Goal: Task Accomplishment & Management: Manage account settings

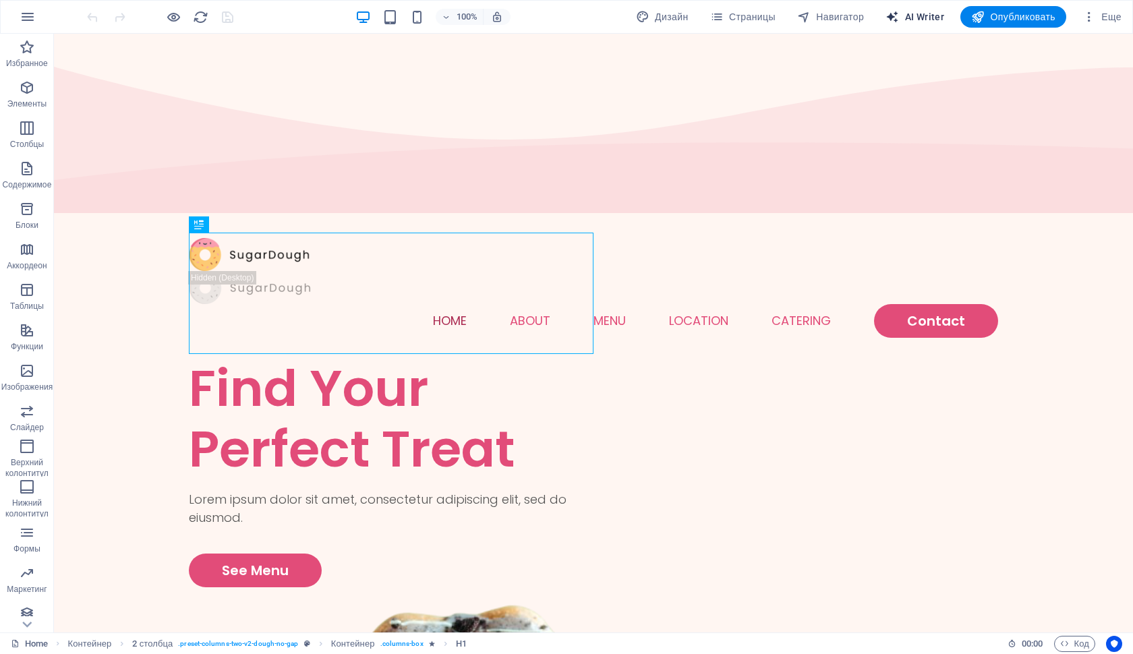
click at [919, 18] on span "AI Writer" at bounding box center [915, 16] width 59 height 13
select select "English"
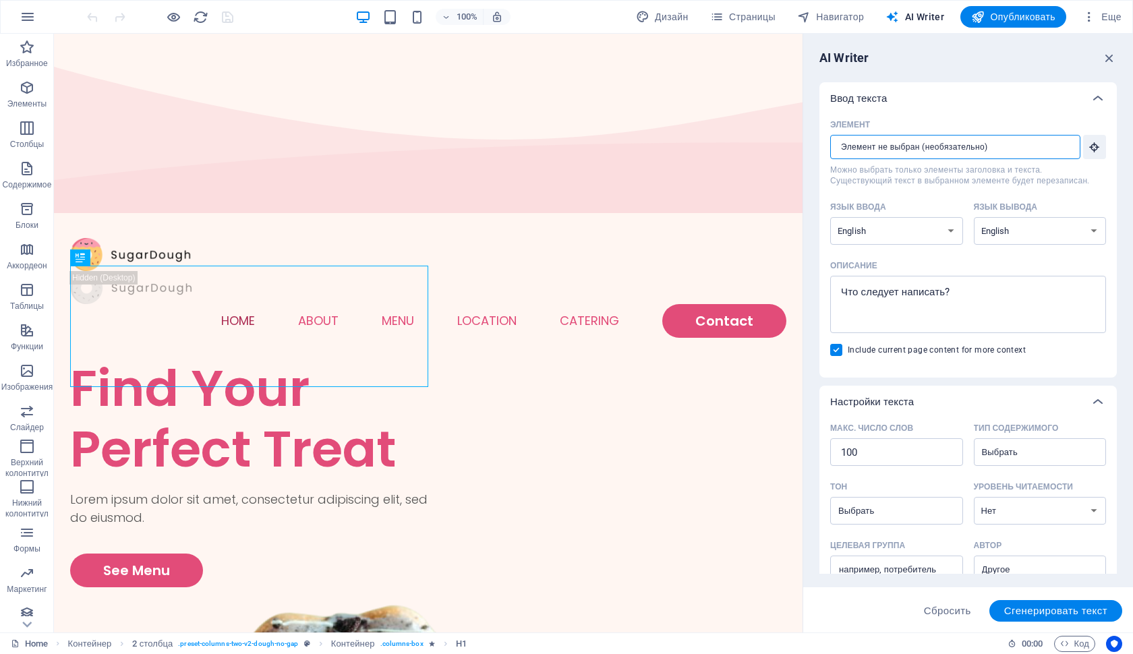
click at [1005, 147] on input "Элемент ​ Можно выбрать только элементы заголовка и текста. Существующий текст …" at bounding box center [950, 147] width 241 height 24
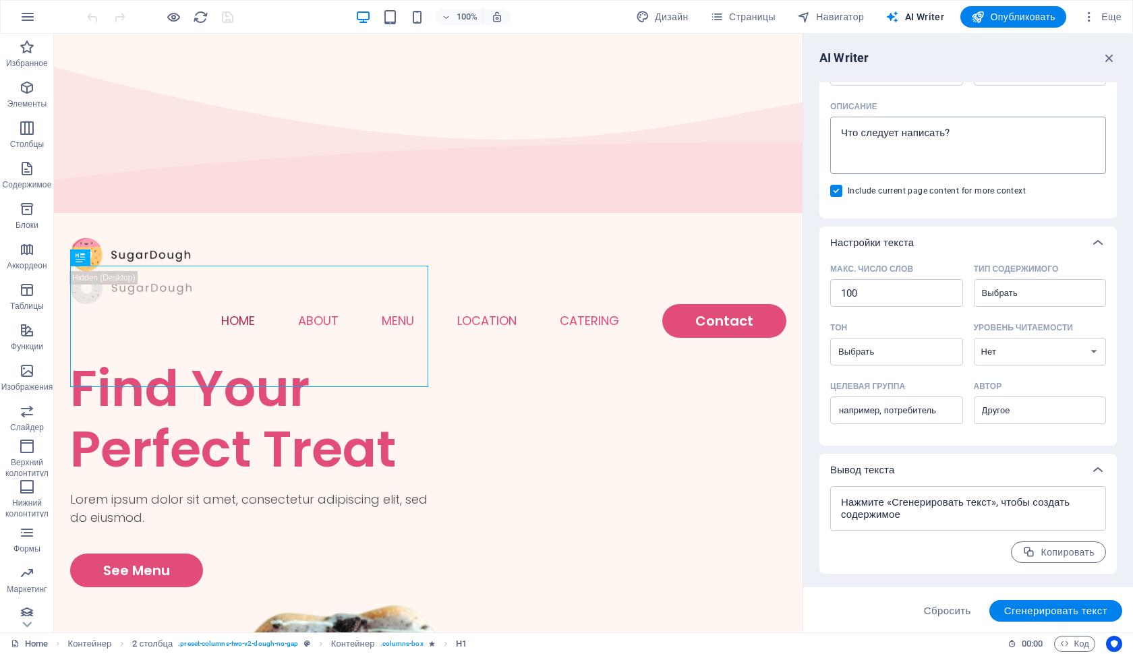
scroll to position [159, 0]
click at [1107, 57] on icon "button" at bounding box center [1109, 58] width 15 height 15
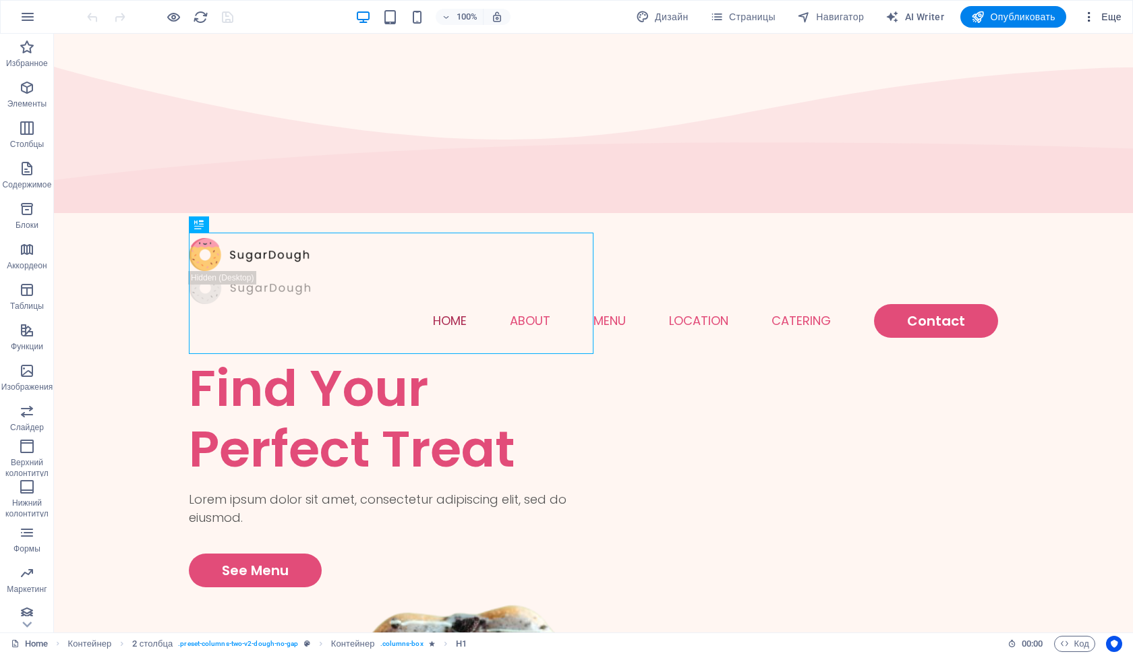
click at [1086, 17] on icon "button" at bounding box center [1089, 16] width 13 height 13
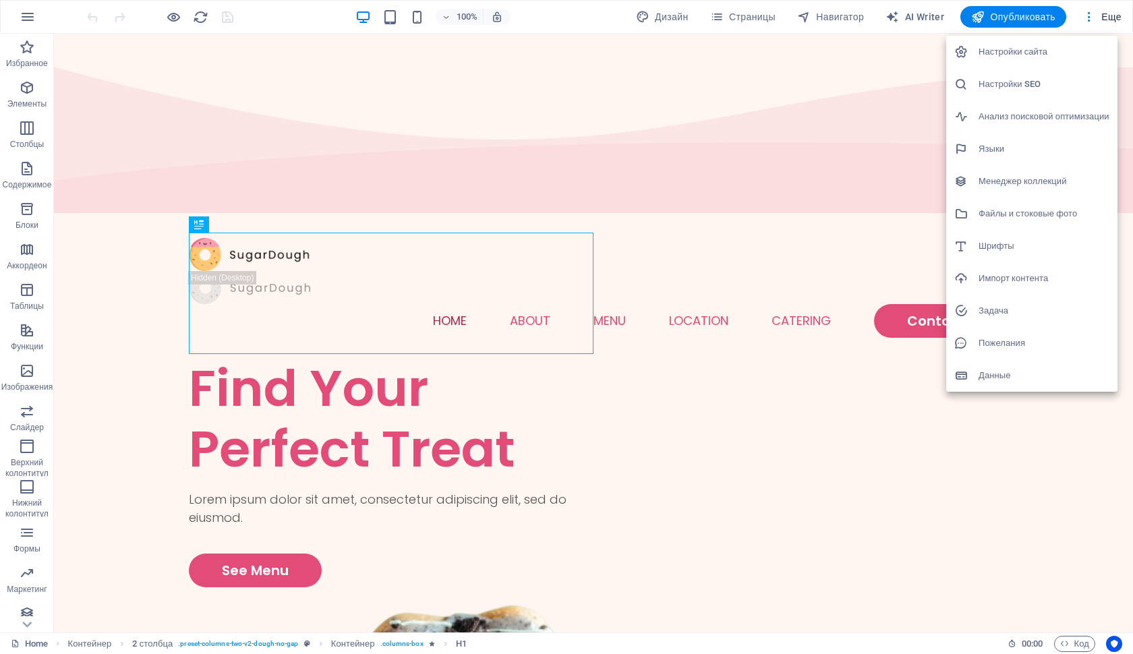
click at [1101, 11] on div at bounding box center [566, 327] width 1133 height 654
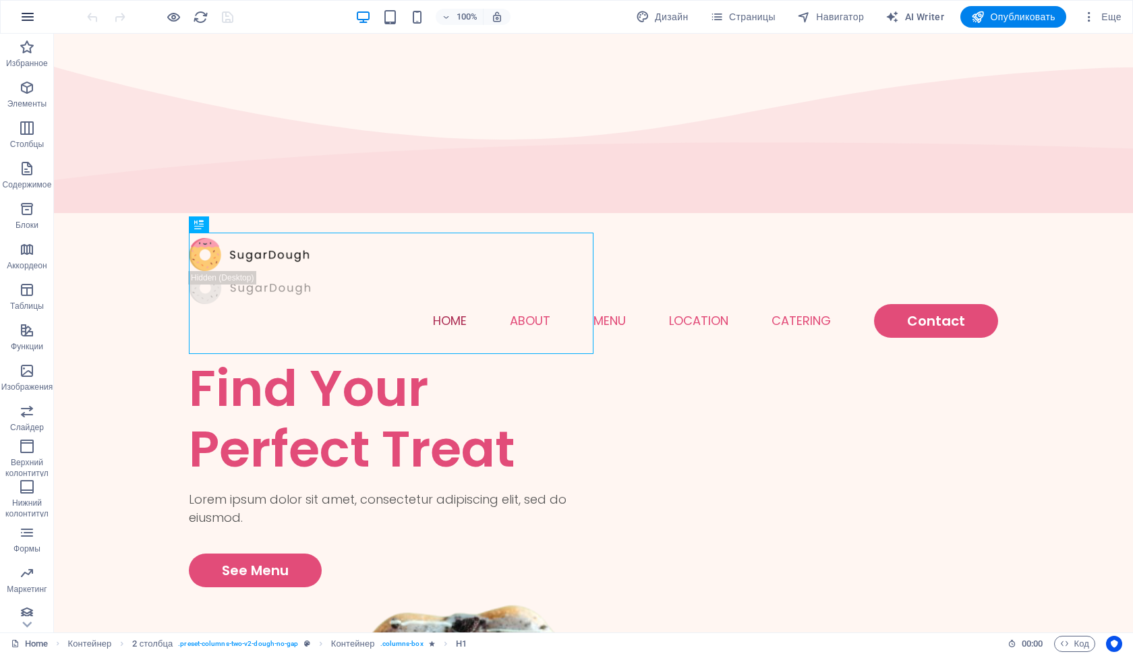
click at [27, 13] on icon "button" at bounding box center [28, 17] width 16 height 16
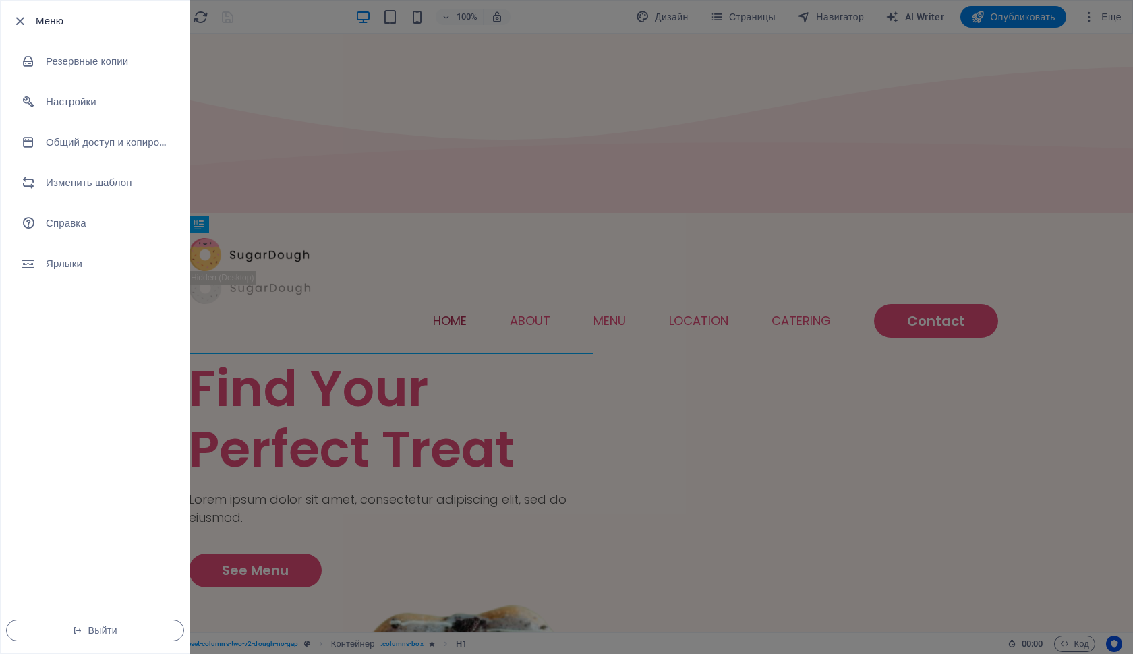
click at [28, 19] on div at bounding box center [23, 21] width 24 height 16
click at [16, 24] on icon "button" at bounding box center [20, 21] width 16 height 16
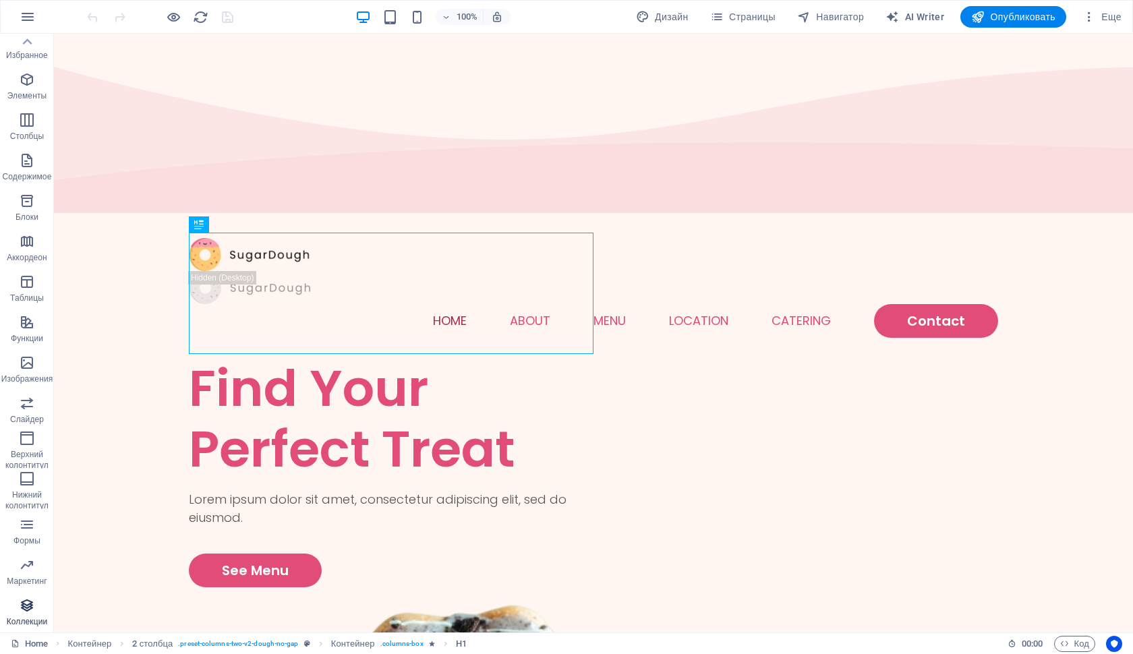
scroll to position [8, 0]
click at [30, 11] on icon "button" at bounding box center [28, 17] width 16 height 16
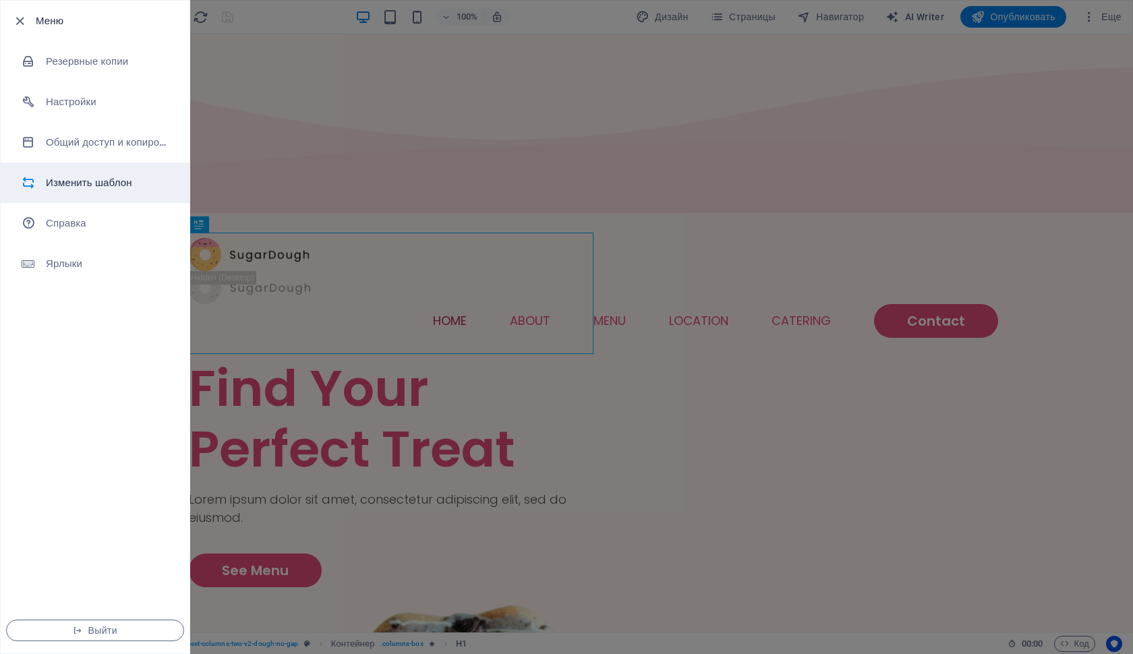
click at [71, 191] on li "Изменить шаблон" at bounding box center [95, 183] width 189 height 40
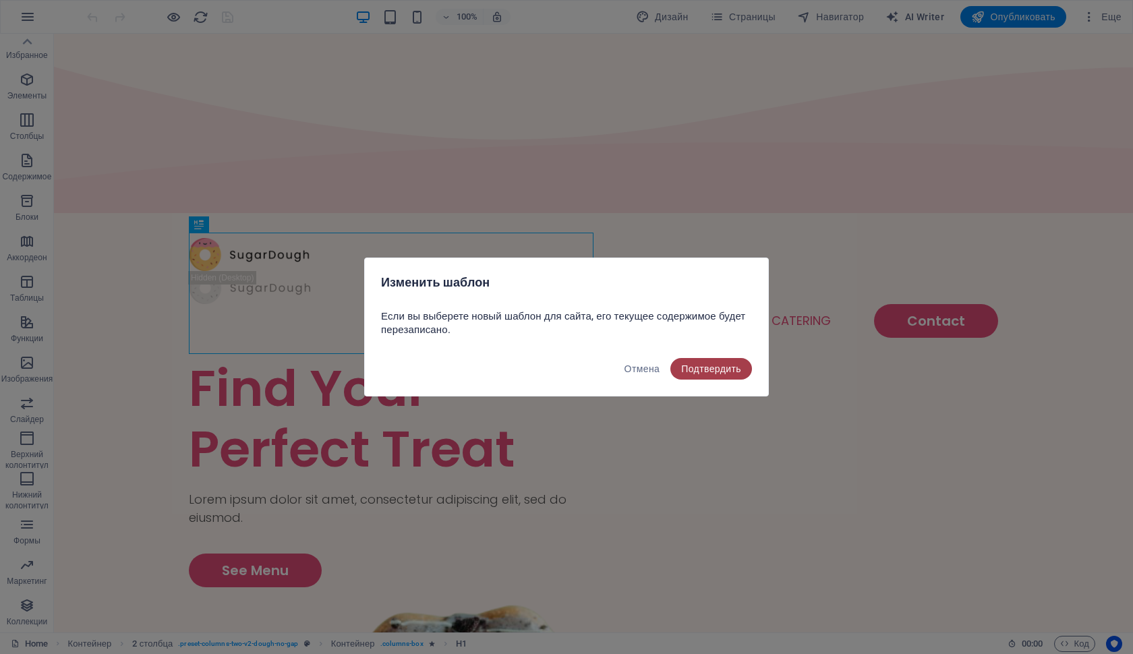
click at [692, 360] on button "Подтвердить" at bounding box center [711, 369] width 82 height 22
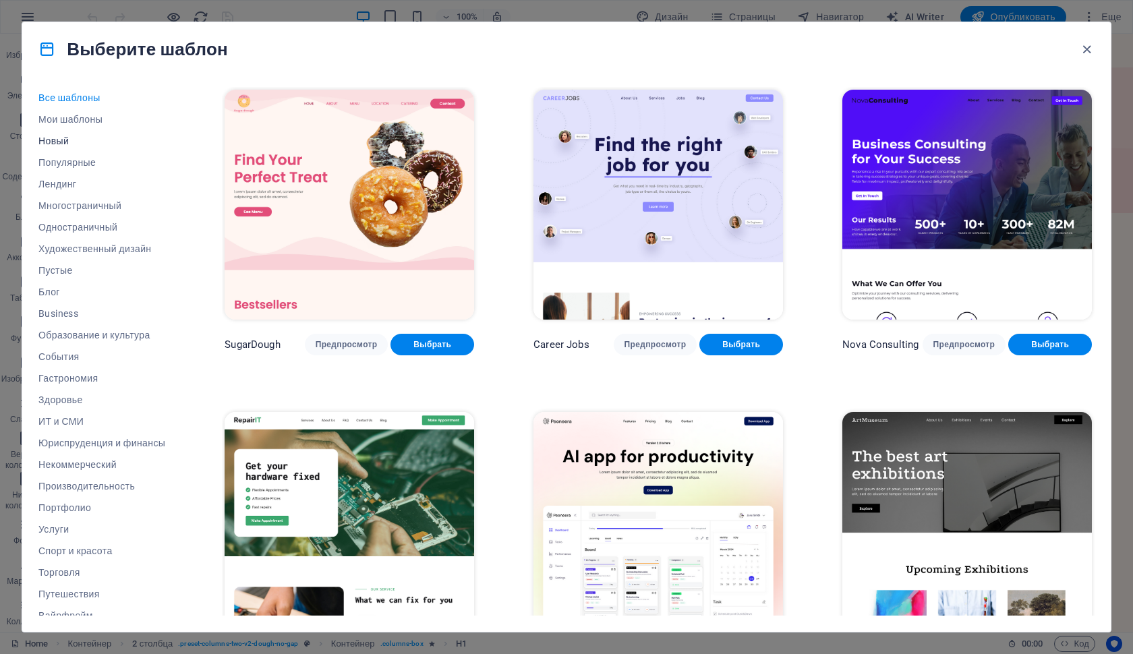
click at [60, 140] on span "Новый" at bounding box center [101, 141] width 127 height 11
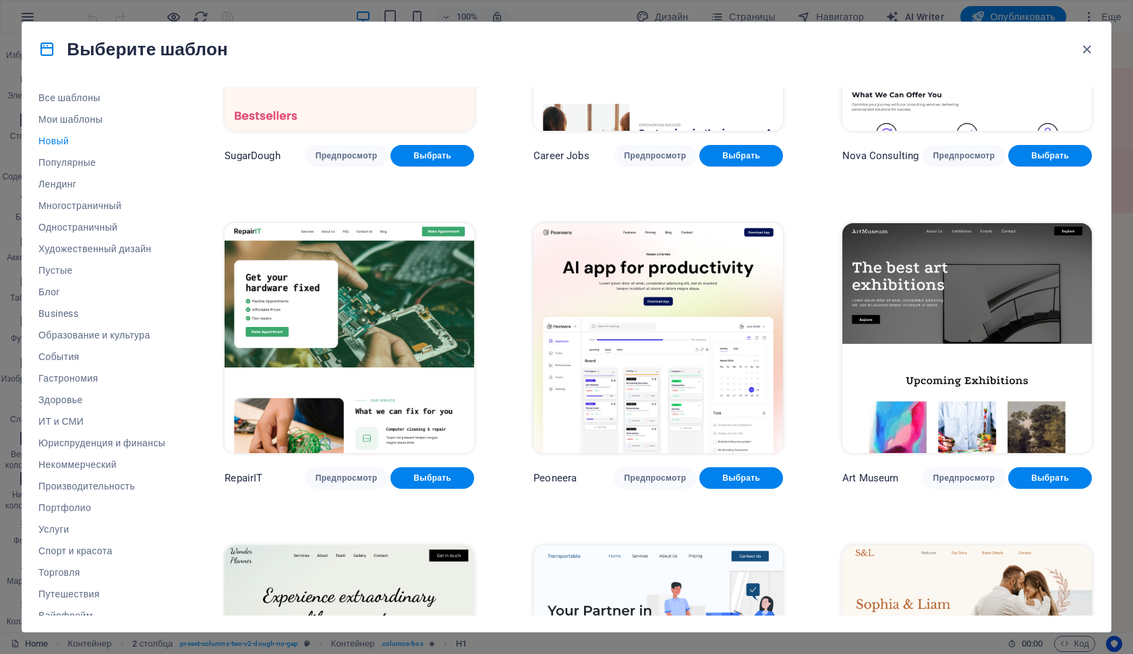
scroll to position [160, 0]
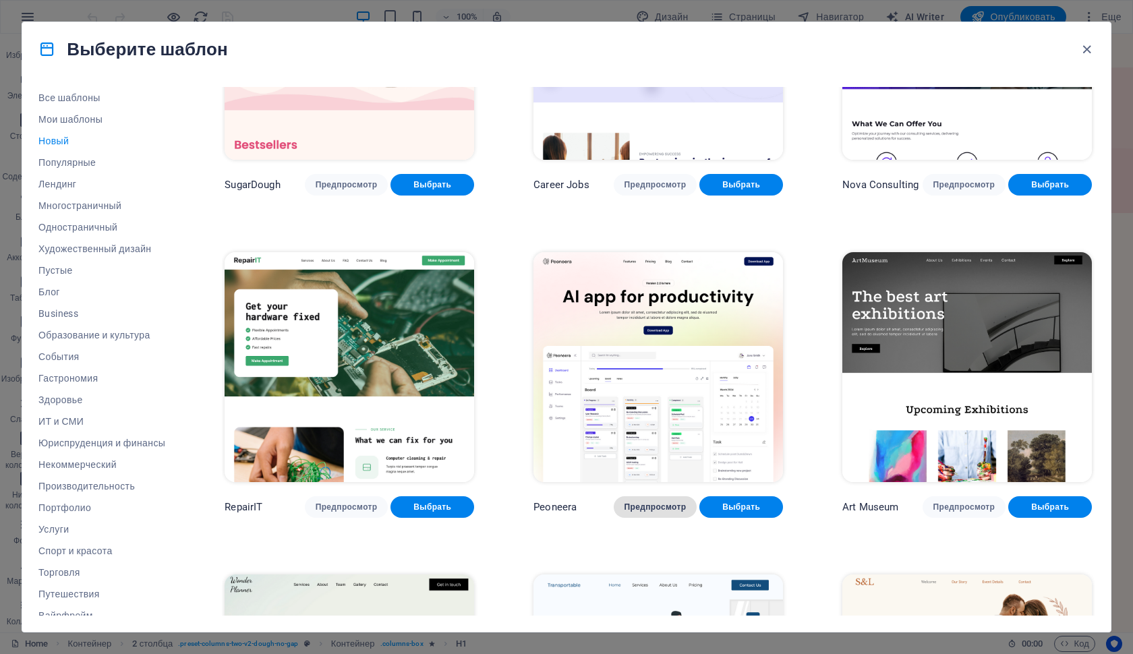
click at [668, 505] on span "Предпросмотр" at bounding box center [656, 507] width 62 height 11
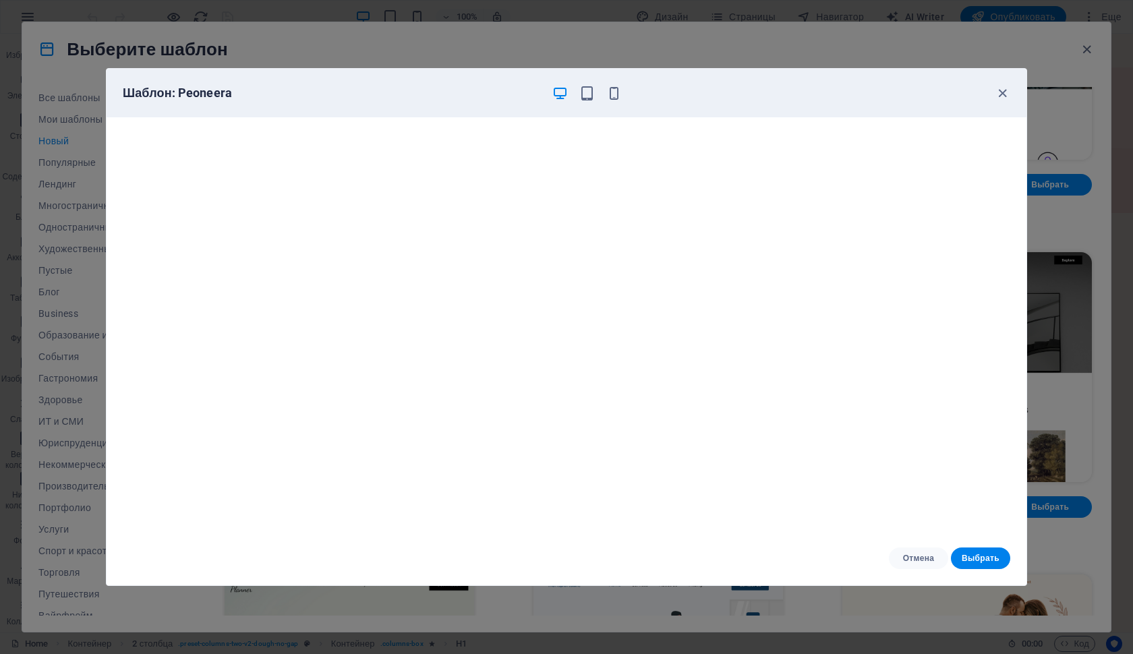
scroll to position [0, 0]
click at [998, 98] on icon "button" at bounding box center [1003, 94] width 16 height 16
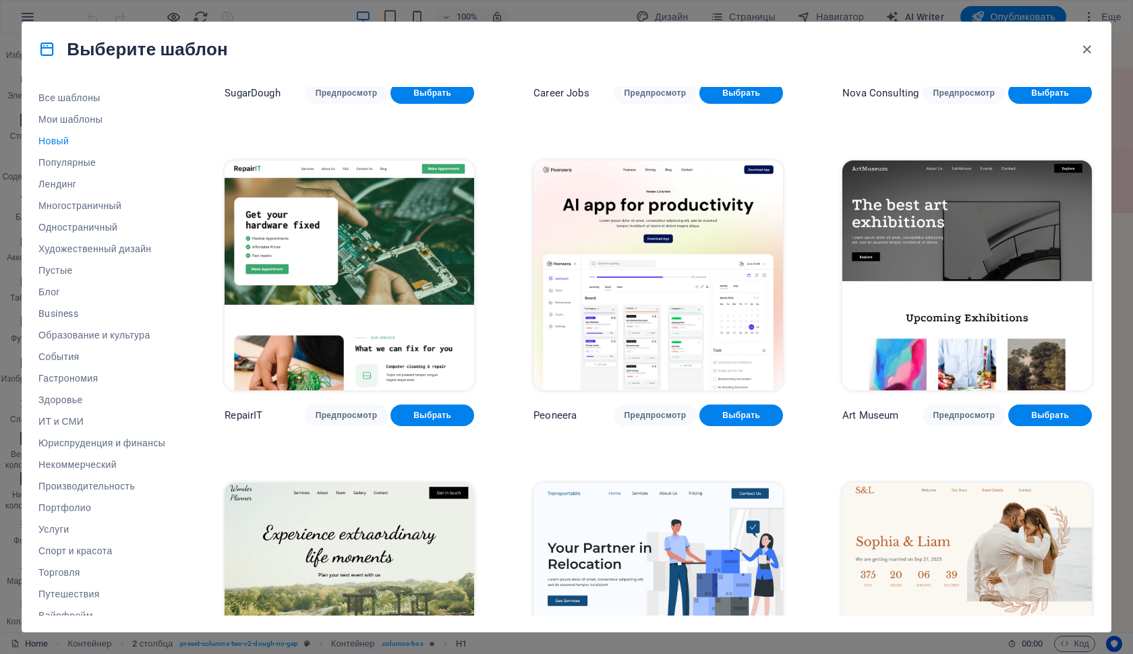
scroll to position [279, 0]
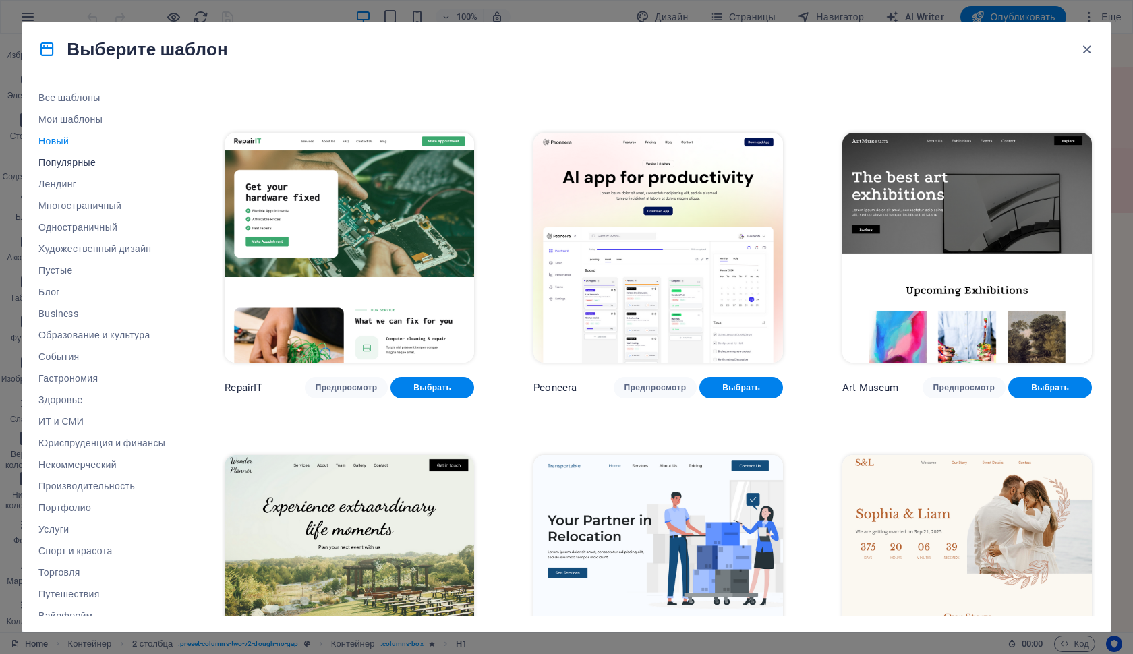
click at [74, 162] on span "Популярные" at bounding box center [101, 162] width 127 height 11
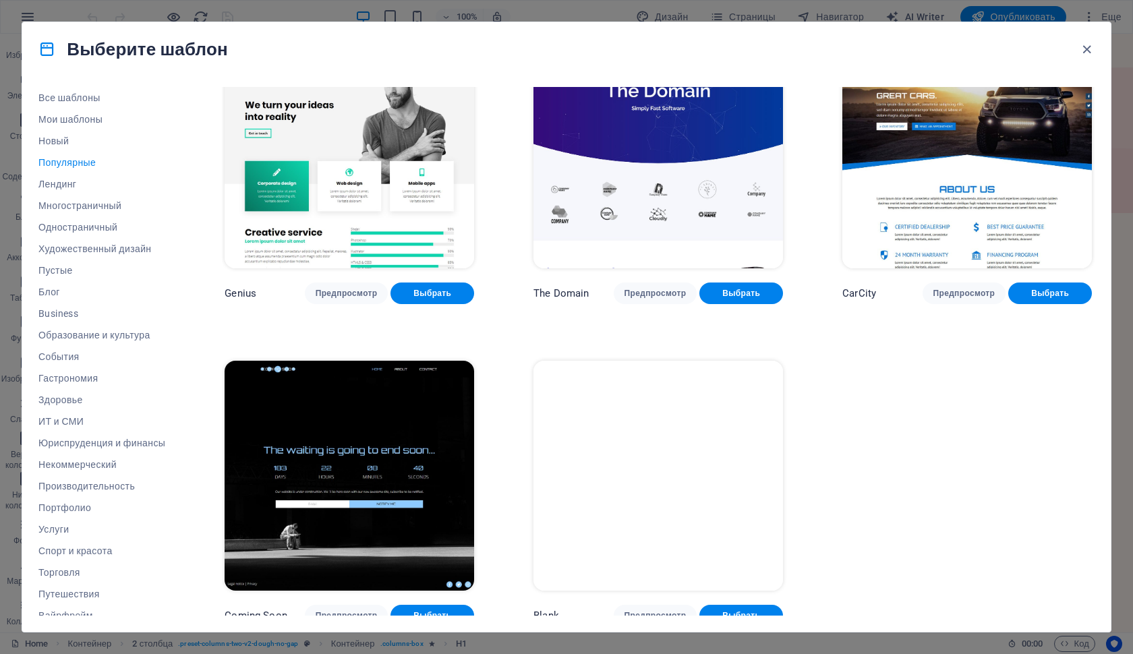
scroll to position [1340, 0]
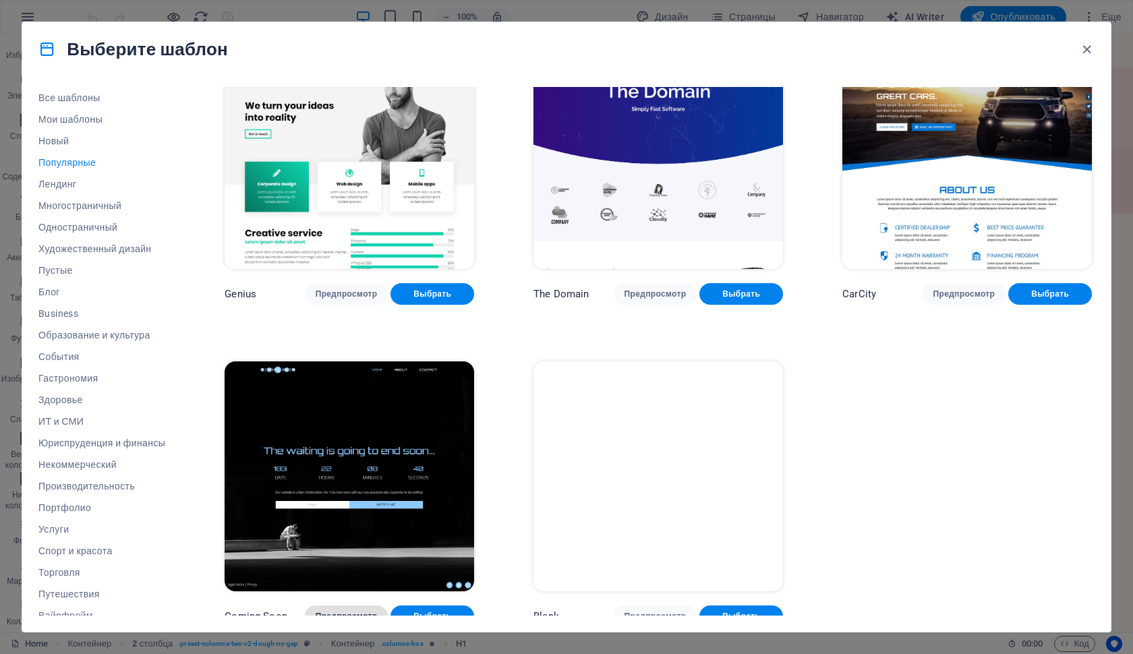
click at [347, 611] on span "Предпросмотр" at bounding box center [347, 616] width 62 height 11
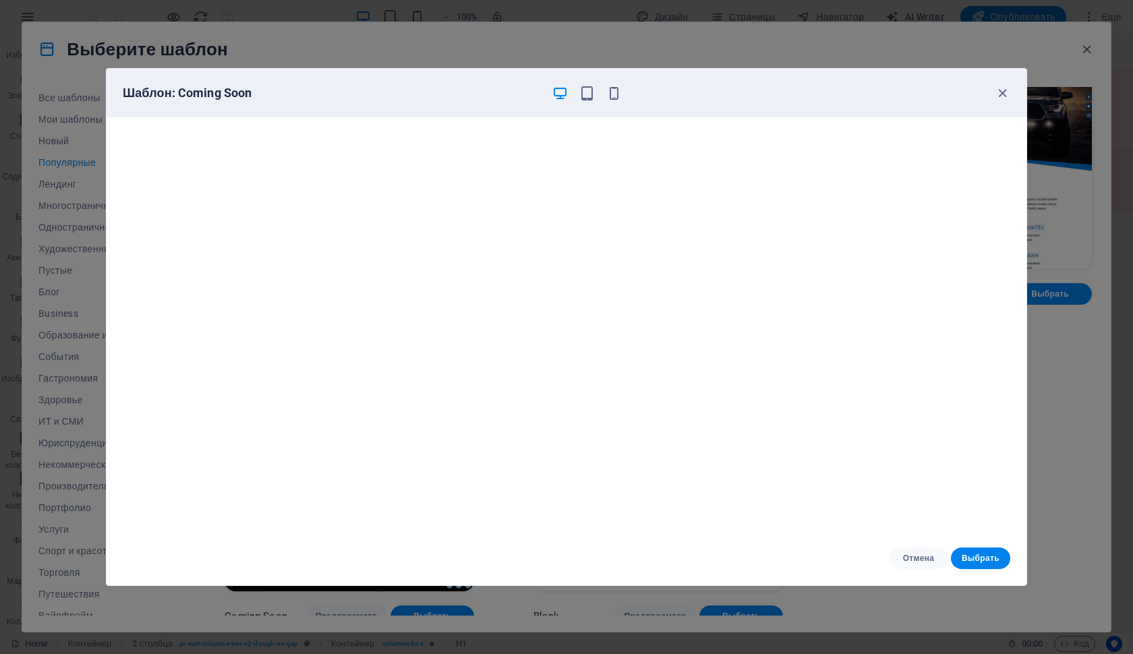
scroll to position [3, 0]
click at [1000, 97] on icon "button" at bounding box center [1003, 94] width 16 height 16
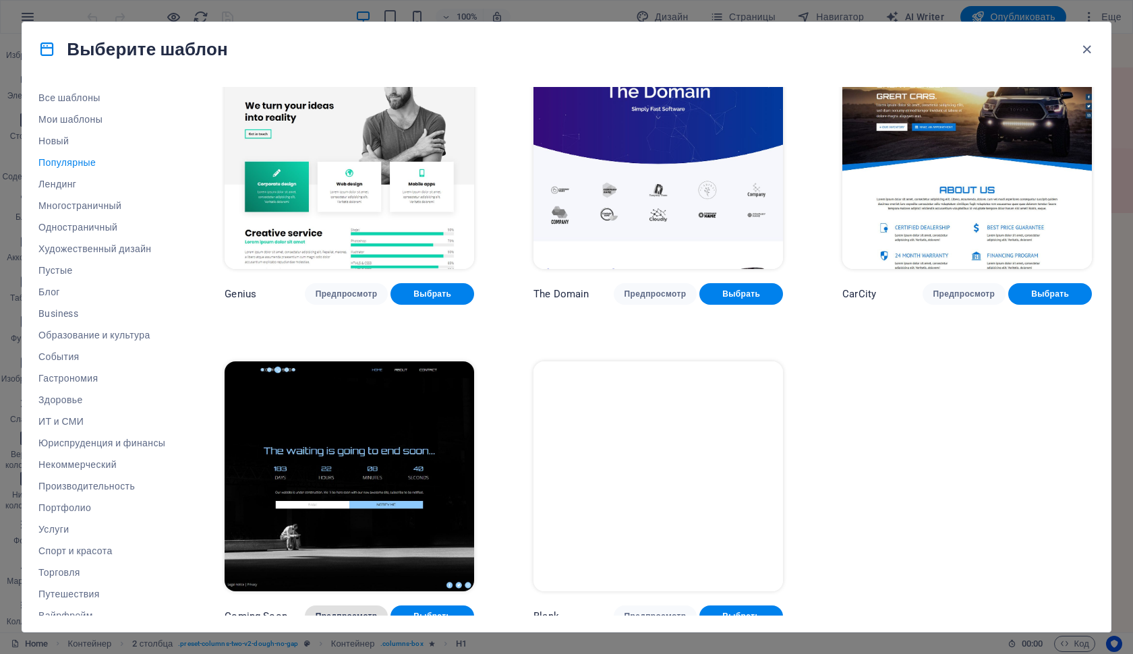
click at [345, 611] on span "Предпросмотр" at bounding box center [347, 616] width 62 height 11
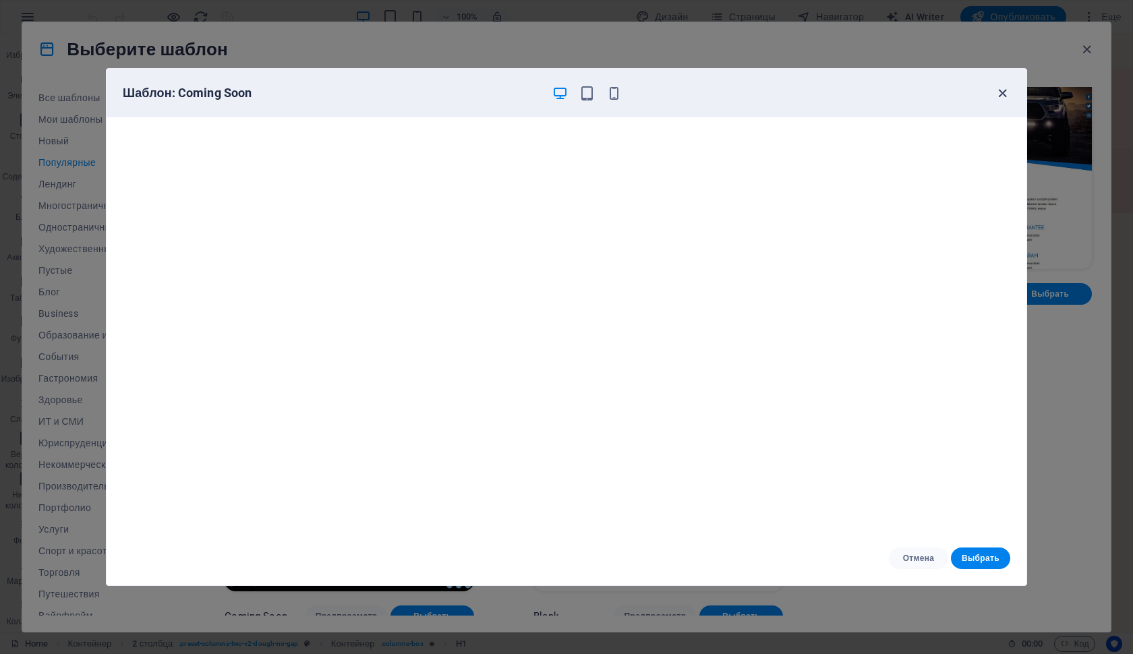
click at [1005, 94] on icon "button" at bounding box center [1003, 94] width 16 height 16
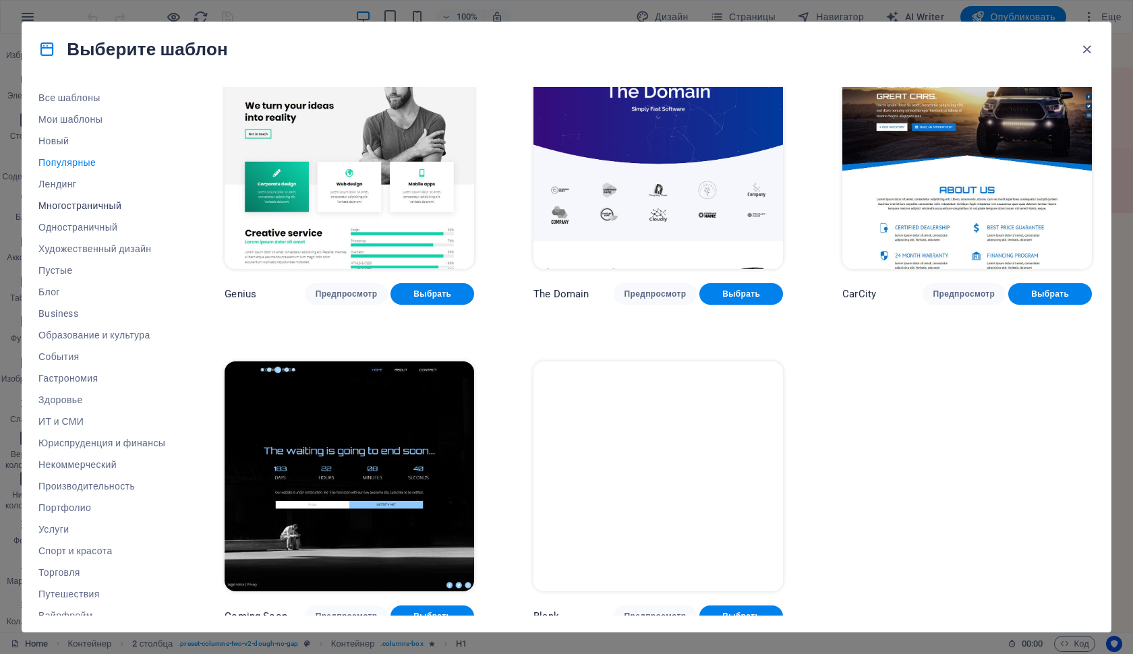
click at [86, 207] on span "Многостраничный" at bounding box center [101, 205] width 127 height 11
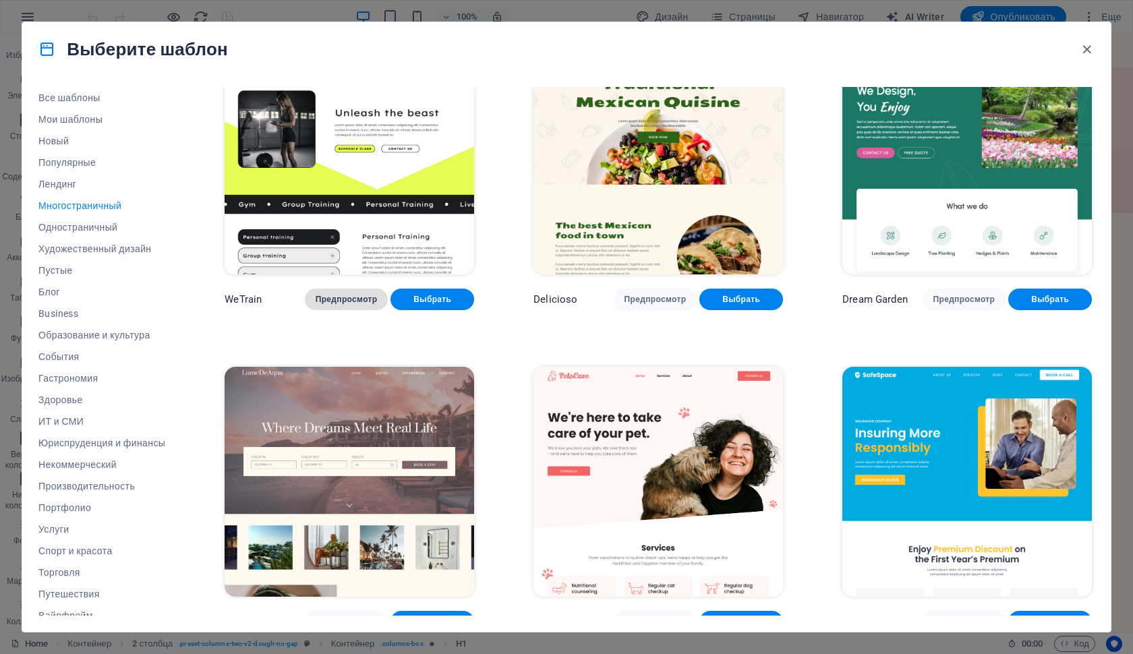
click at [374, 294] on span "Предпросмотр" at bounding box center [347, 299] width 62 height 11
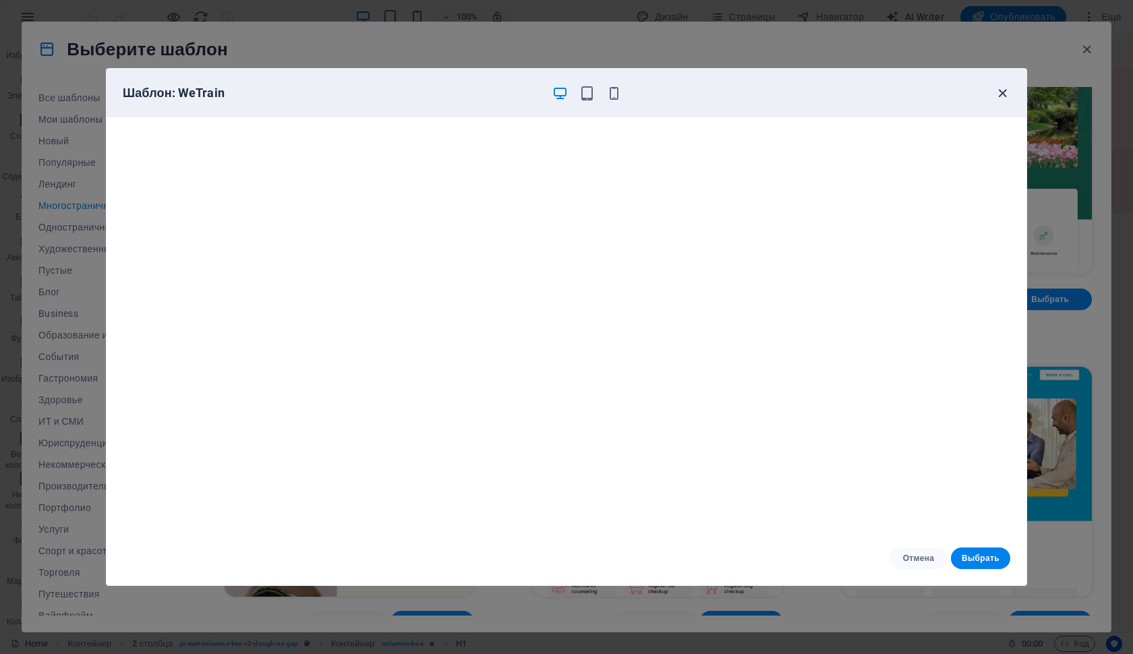
click at [997, 92] on icon "button" at bounding box center [1003, 94] width 16 height 16
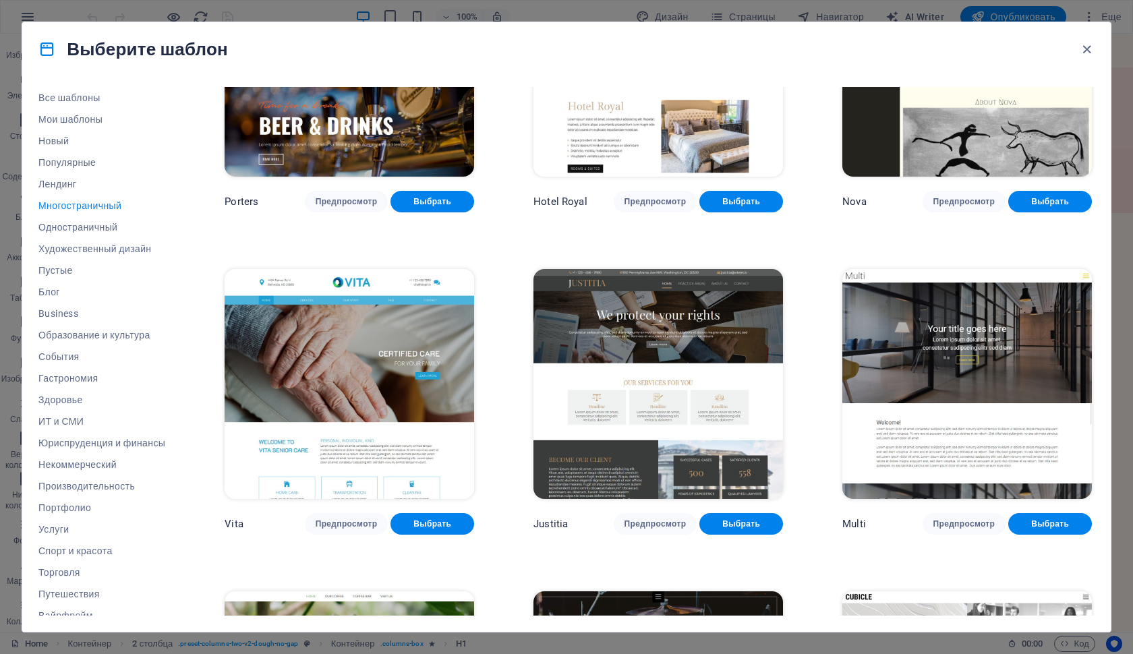
scroll to position [6302, 0]
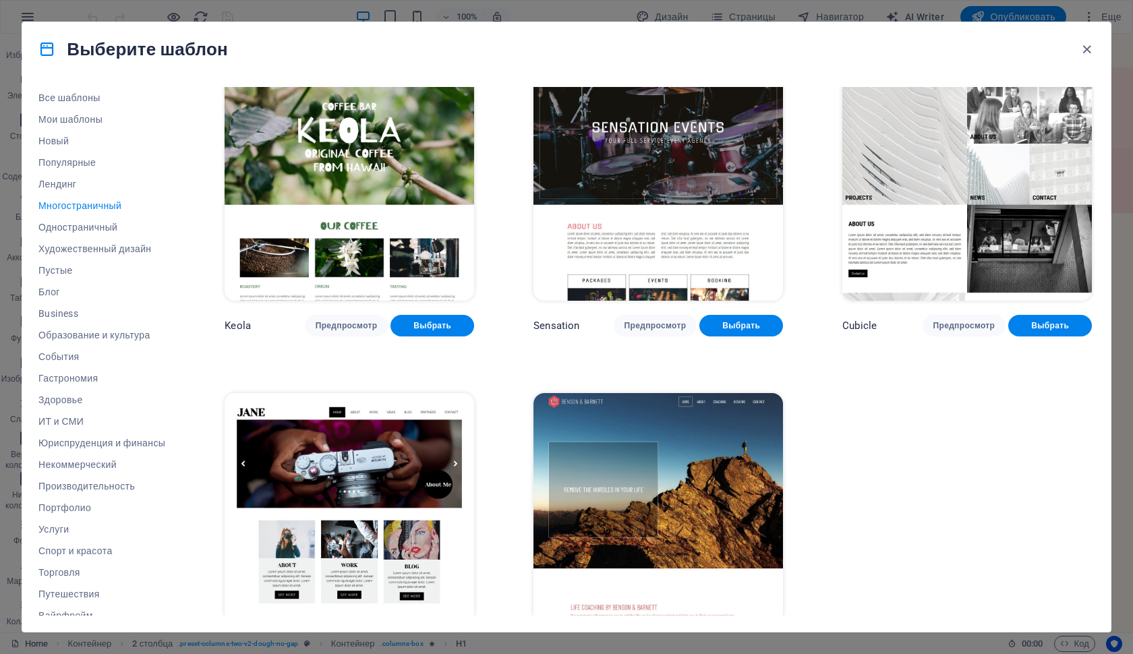
scroll to position [6819, 0]
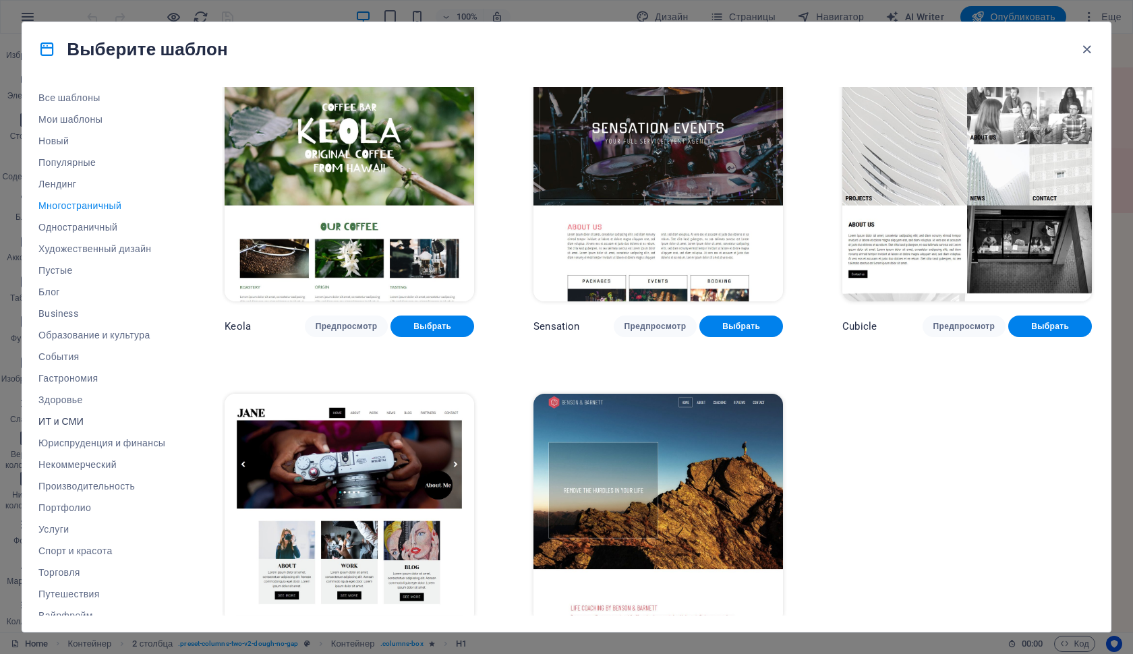
click at [61, 416] on span "ИТ и СМИ" at bounding box center [101, 421] width 127 height 11
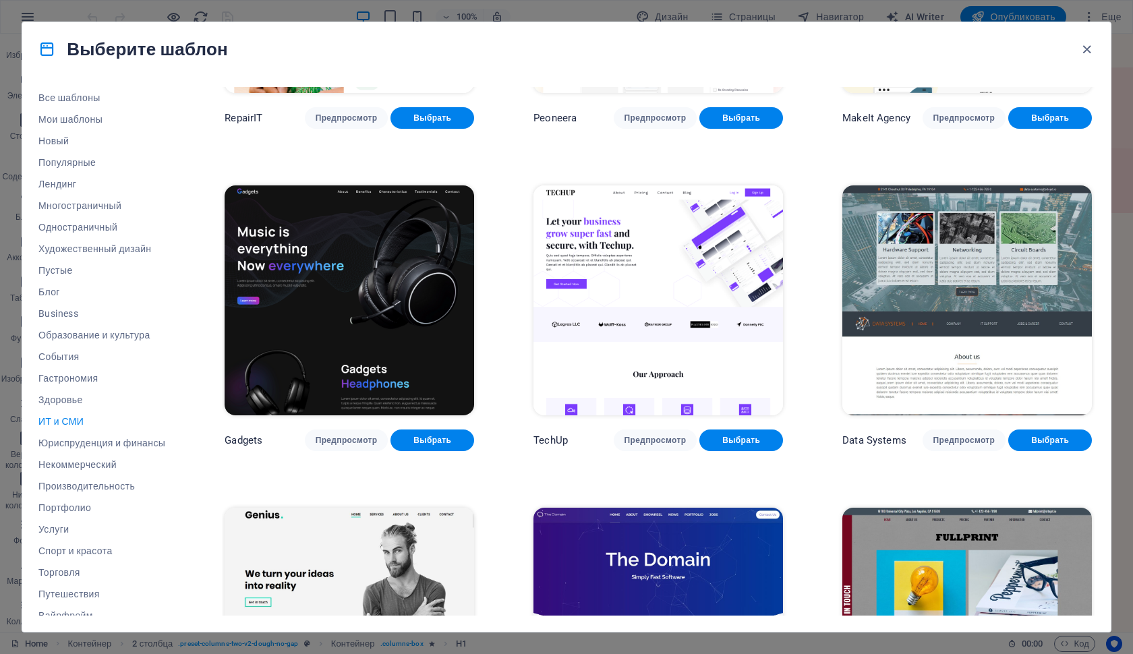
scroll to position [228, 0]
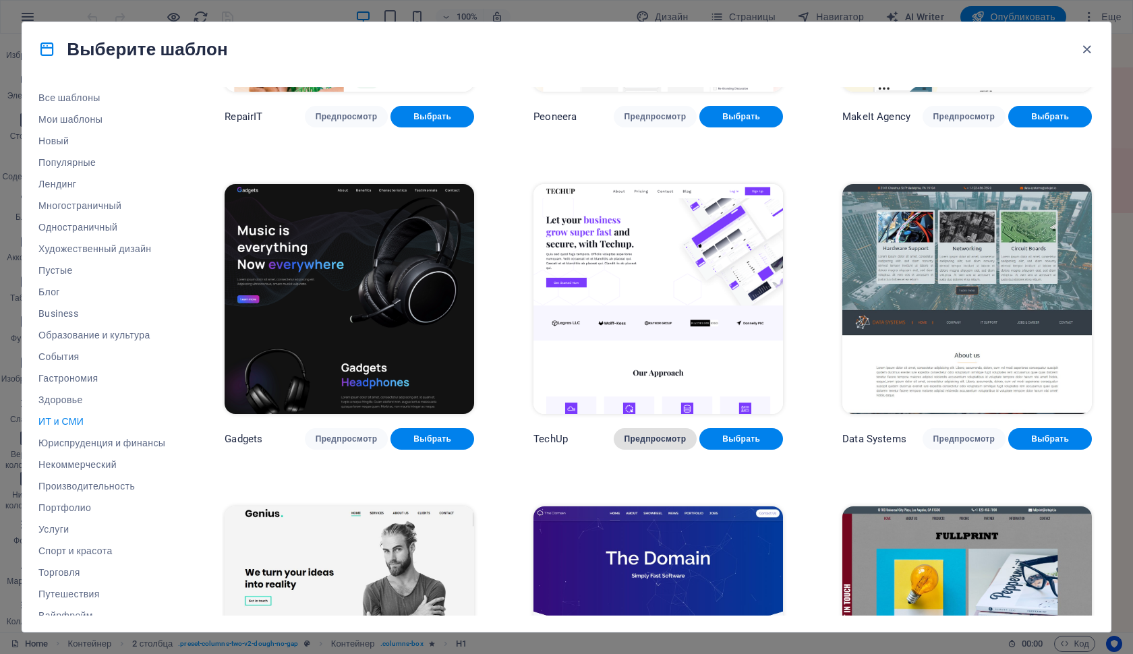
click at [669, 442] on button "Предпросмотр" at bounding box center [656, 439] width 84 height 22
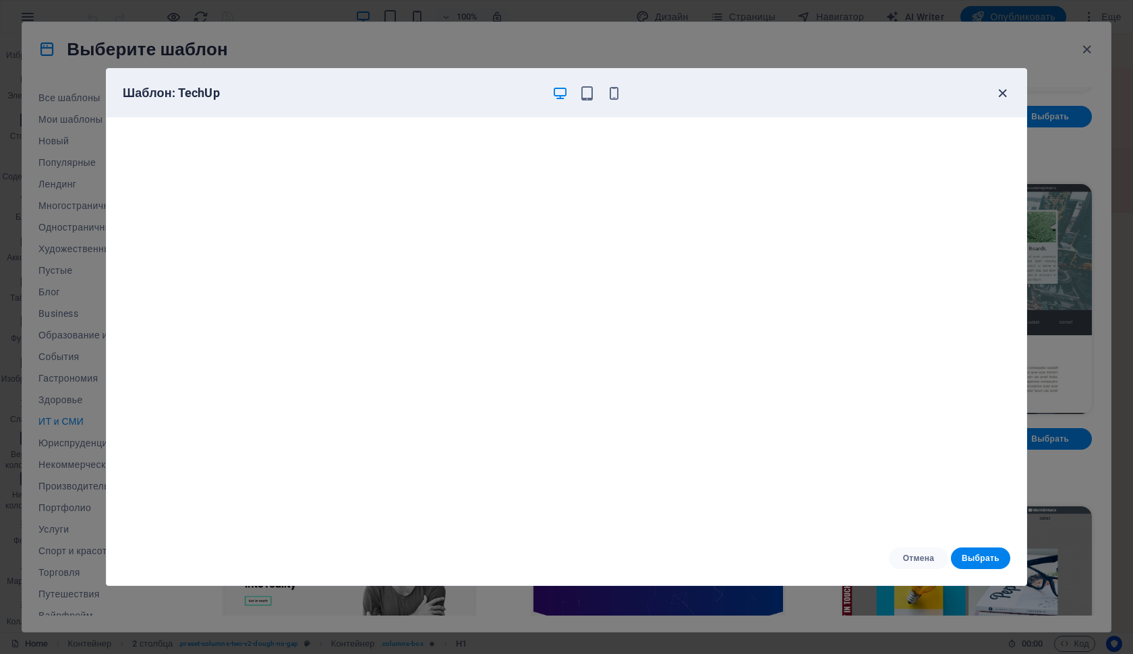
click at [997, 94] on icon "button" at bounding box center [1003, 94] width 16 height 16
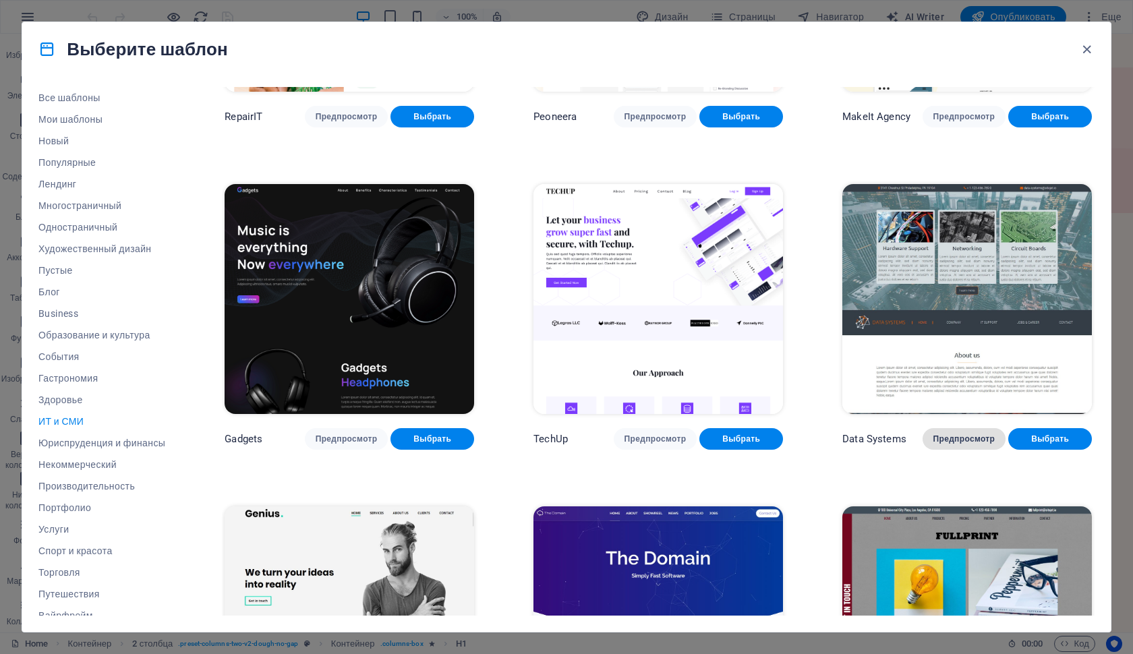
click at [958, 438] on span "Предпросмотр" at bounding box center [965, 439] width 62 height 11
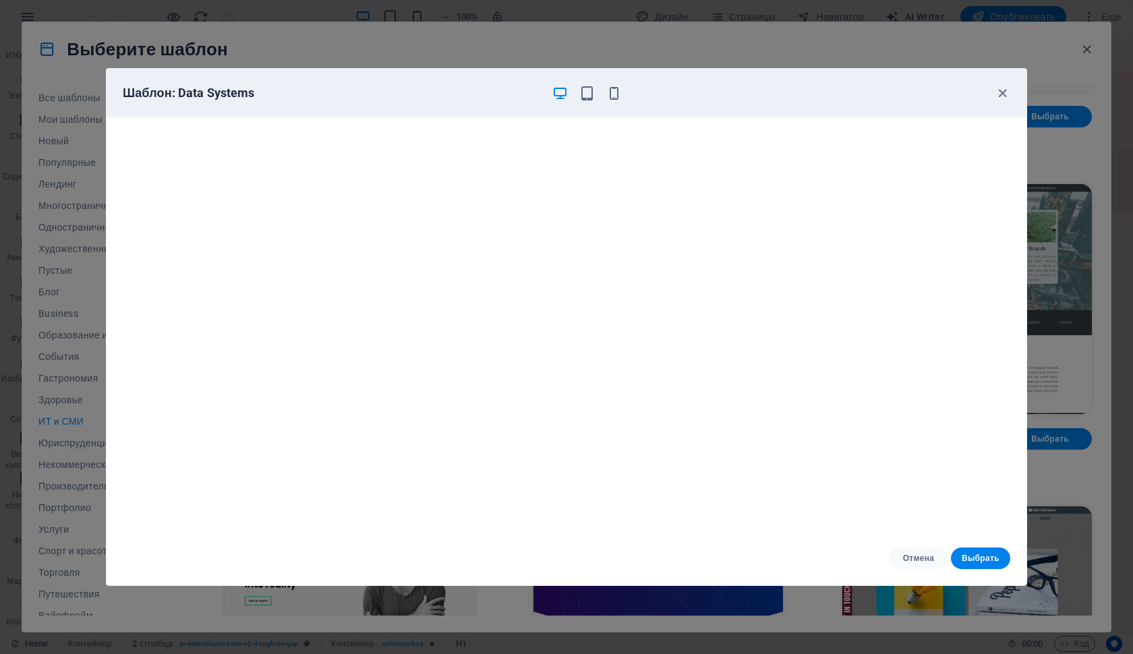
scroll to position [3, 0]
click at [995, 93] on icon "button" at bounding box center [1003, 94] width 16 height 16
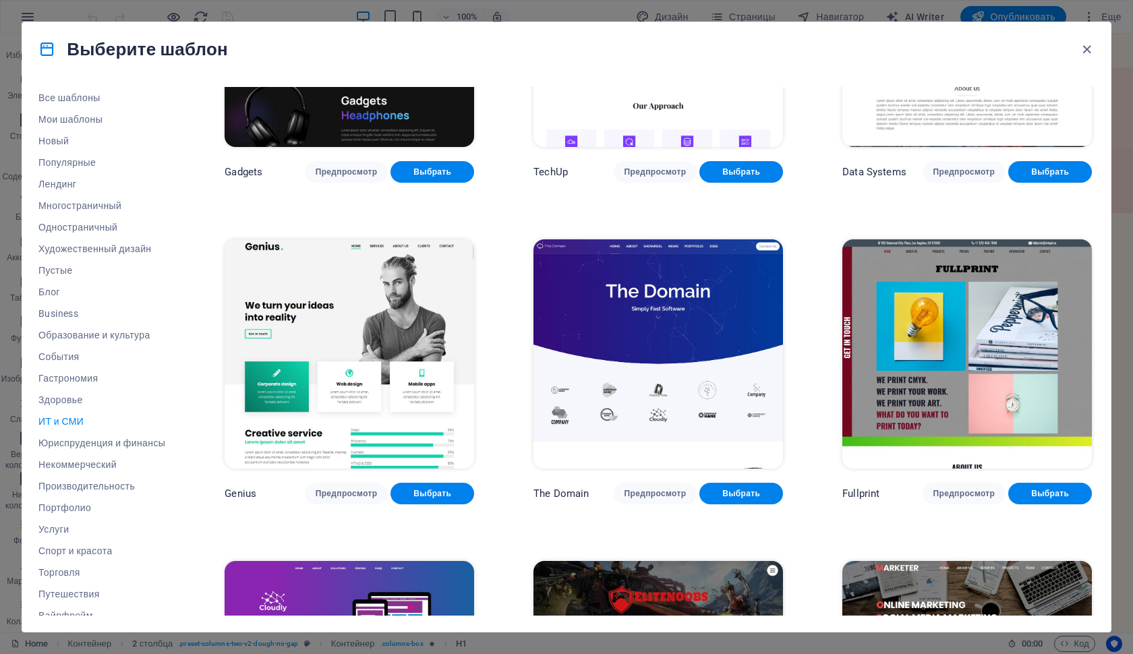
scroll to position [499, 0]
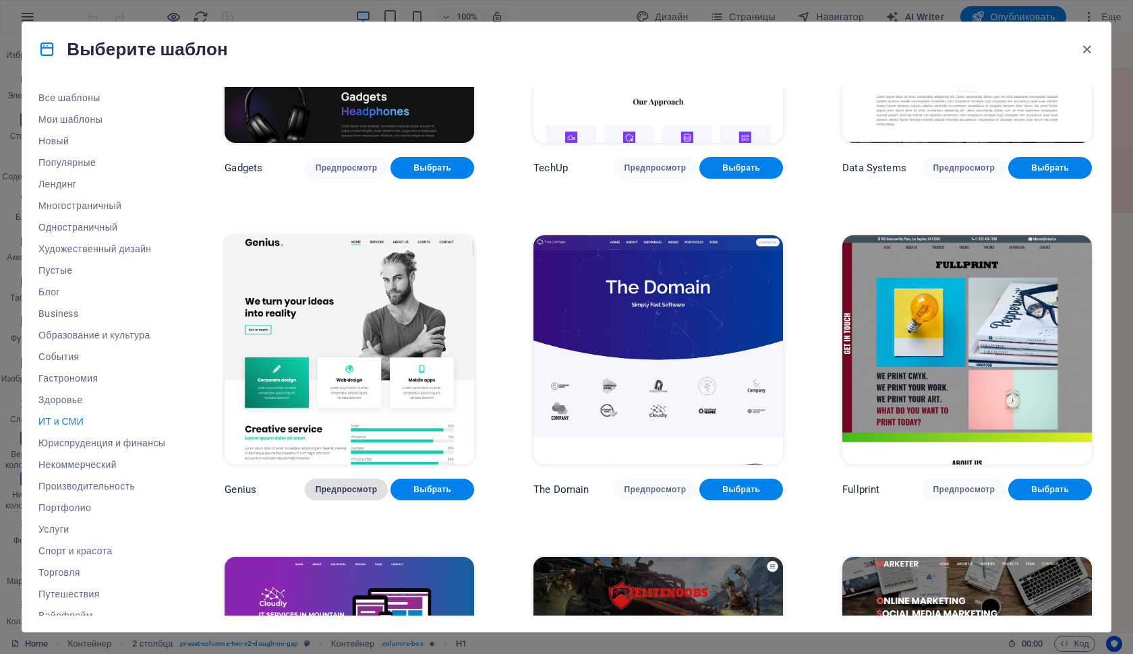
click at [339, 492] on button "Предпросмотр" at bounding box center [347, 490] width 84 height 22
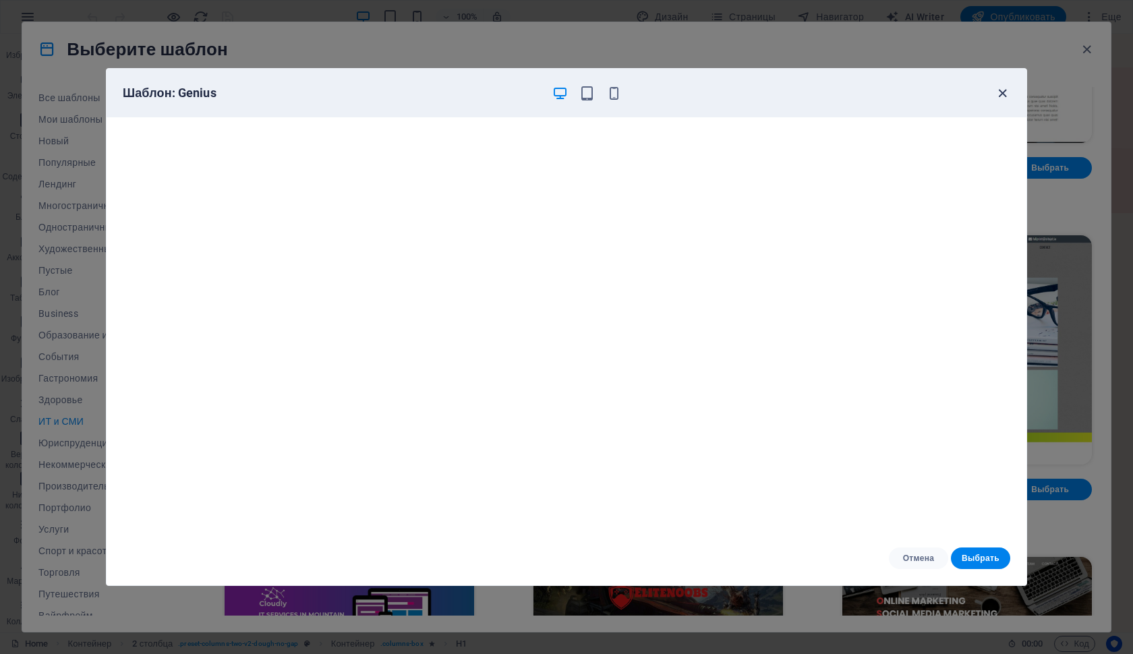
click at [996, 92] on icon "button" at bounding box center [1003, 94] width 16 height 16
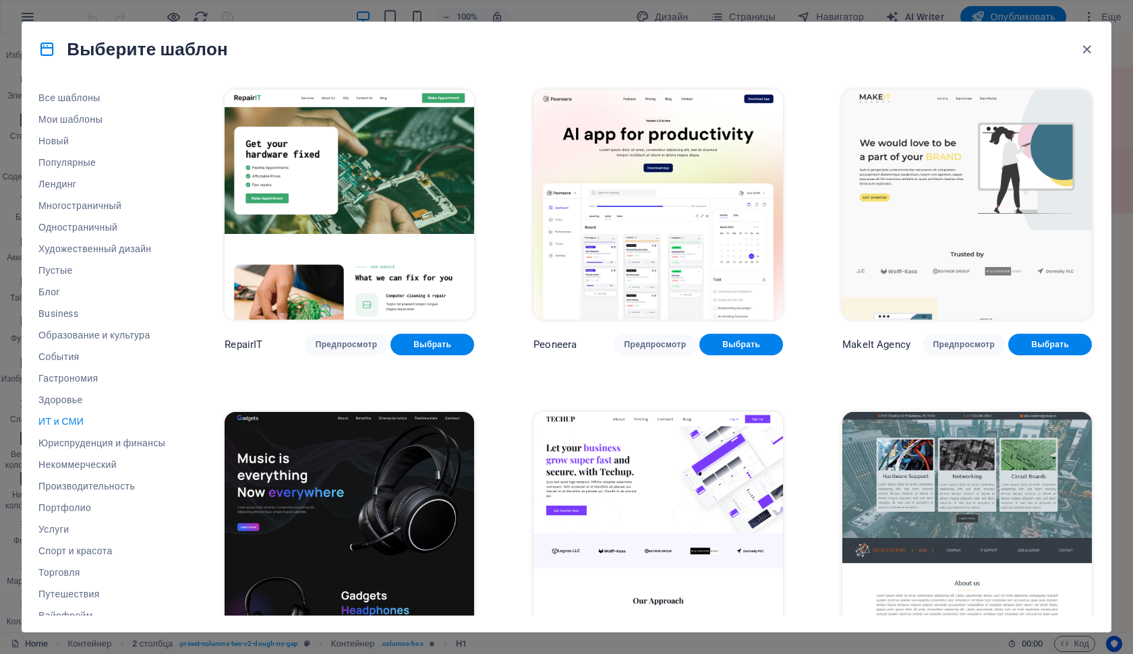
scroll to position [0, 0]
click at [665, 339] on span "Предпросмотр" at bounding box center [656, 344] width 62 height 11
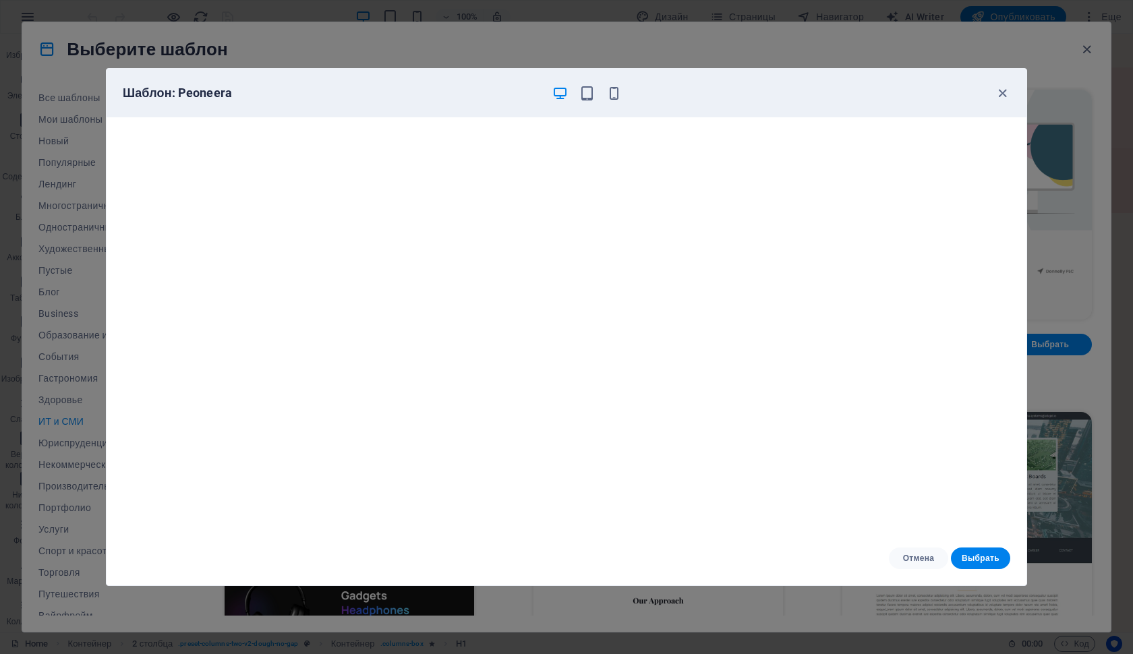
scroll to position [3, 0]
click at [1002, 96] on icon "button" at bounding box center [1003, 94] width 16 height 16
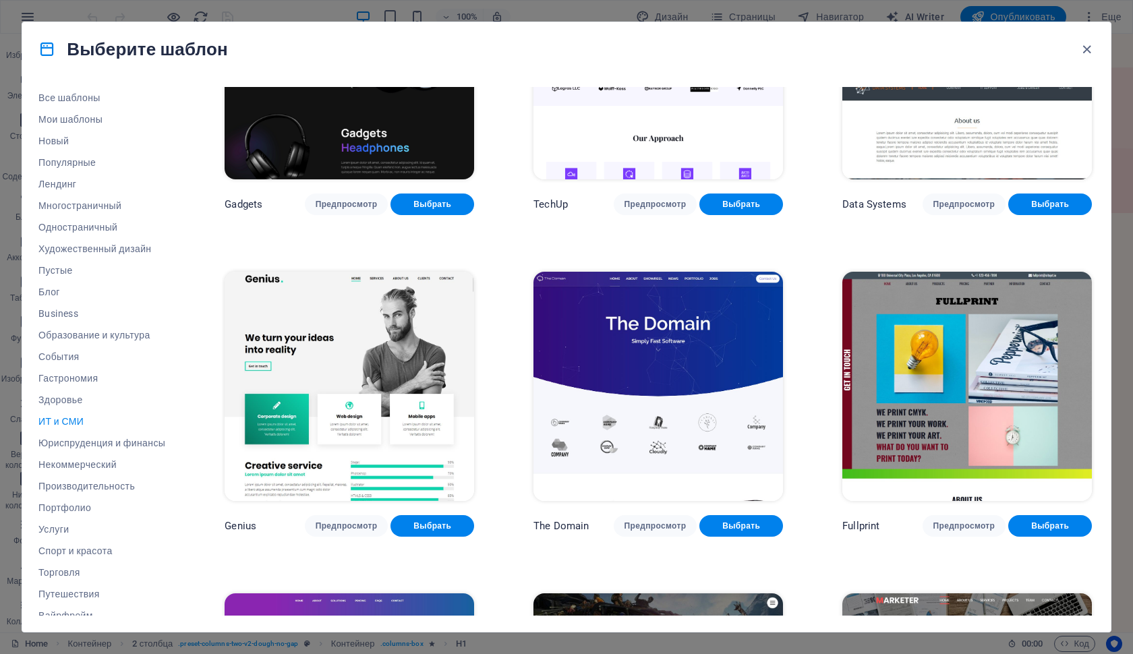
scroll to position [577, 0]
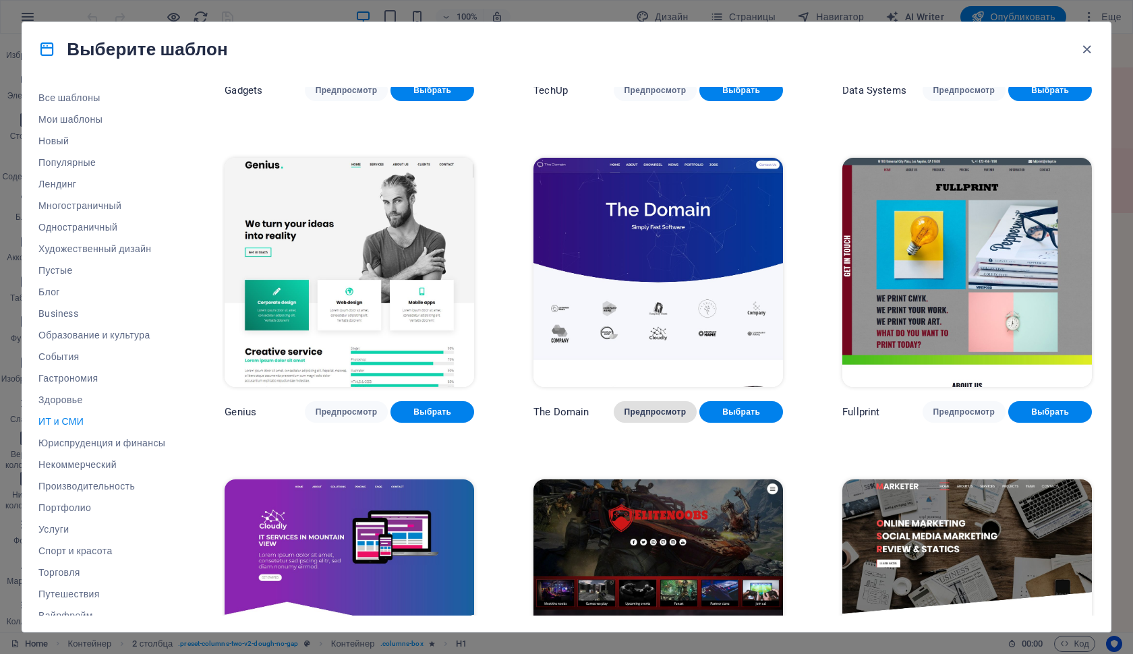
click at [643, 409] on span "Предпросмотр" at bounding box center [656, 412] width 62 height 11
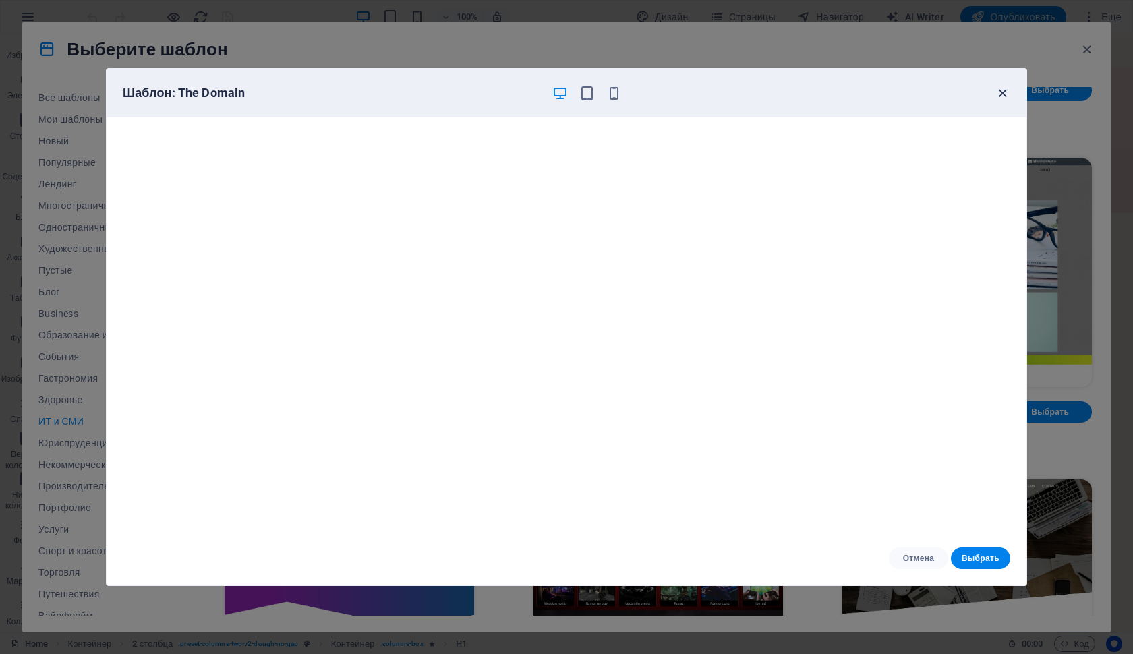
click at [1002, 92] on icon "button" at bounding box center [1003, 94] width 16 height 16
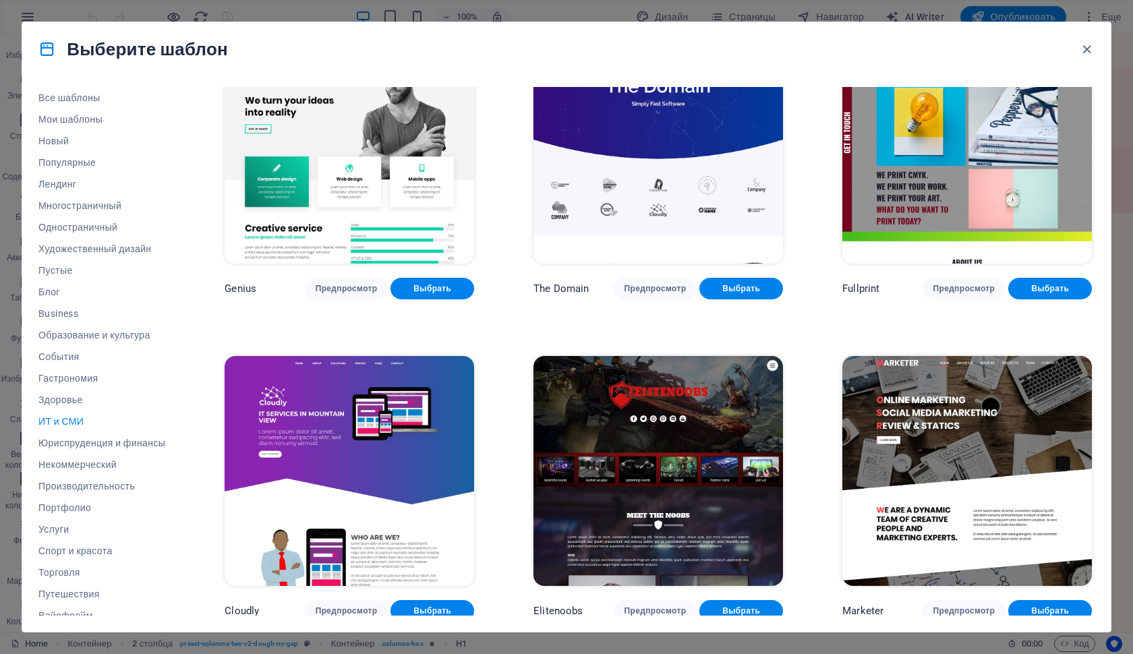
scroll to position [699, 0]
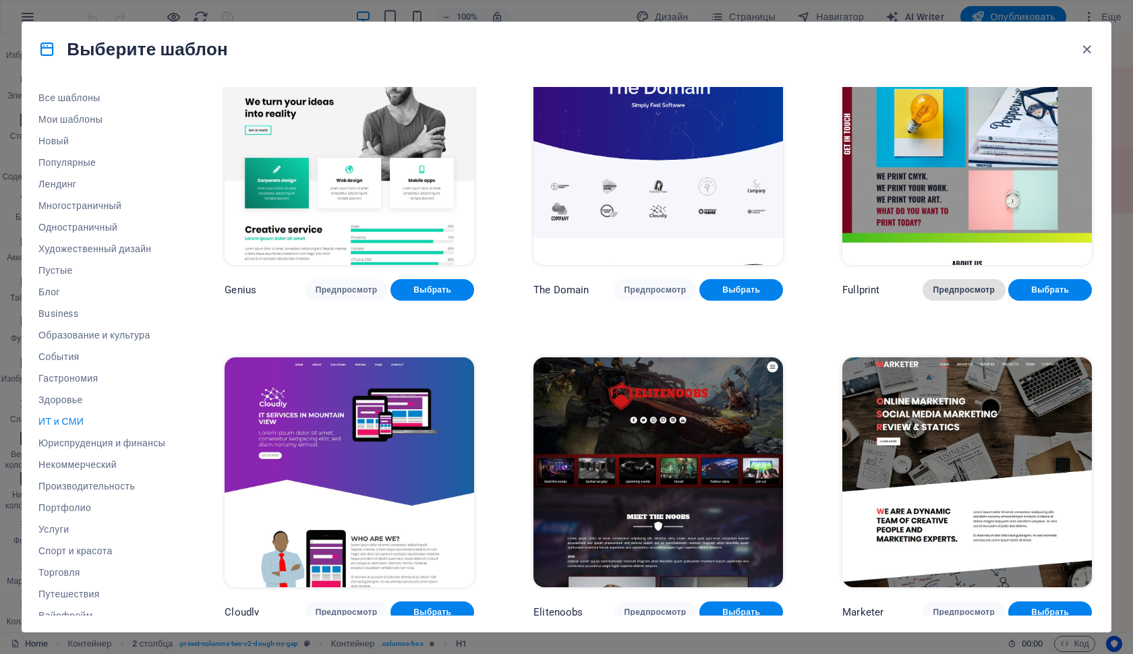
click at [955, 287] on span "Предпросмотр" at bounding box center [965, 290] width 62 height 11
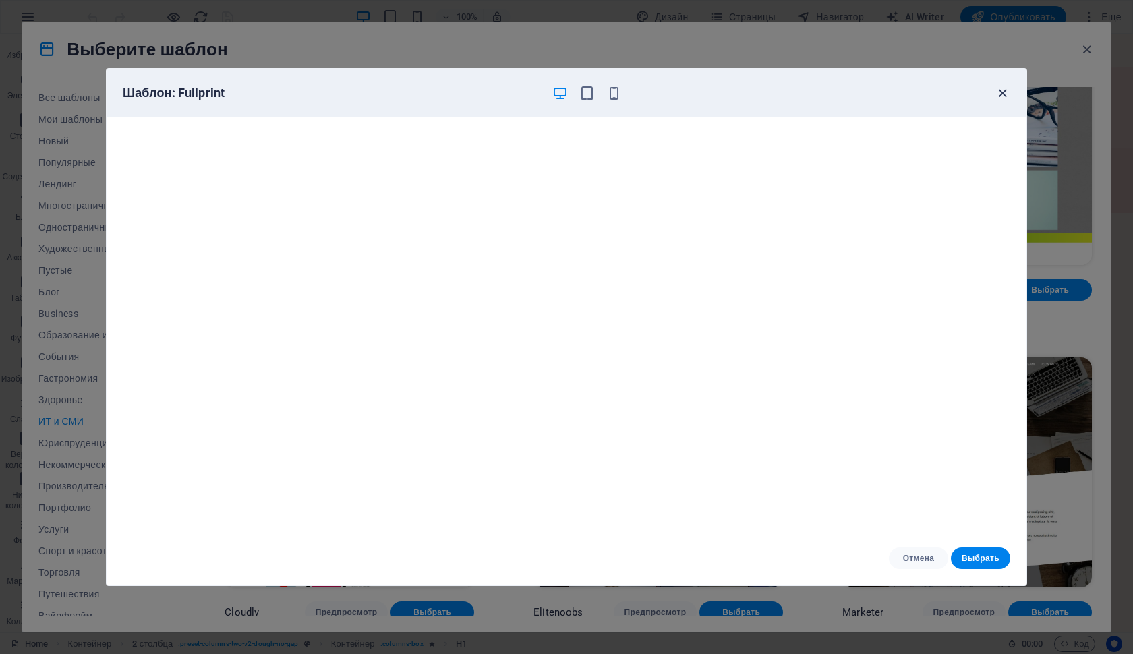
click at [996, 92] on icon "button" at bounding box center [1003, 94] width 16 height 16
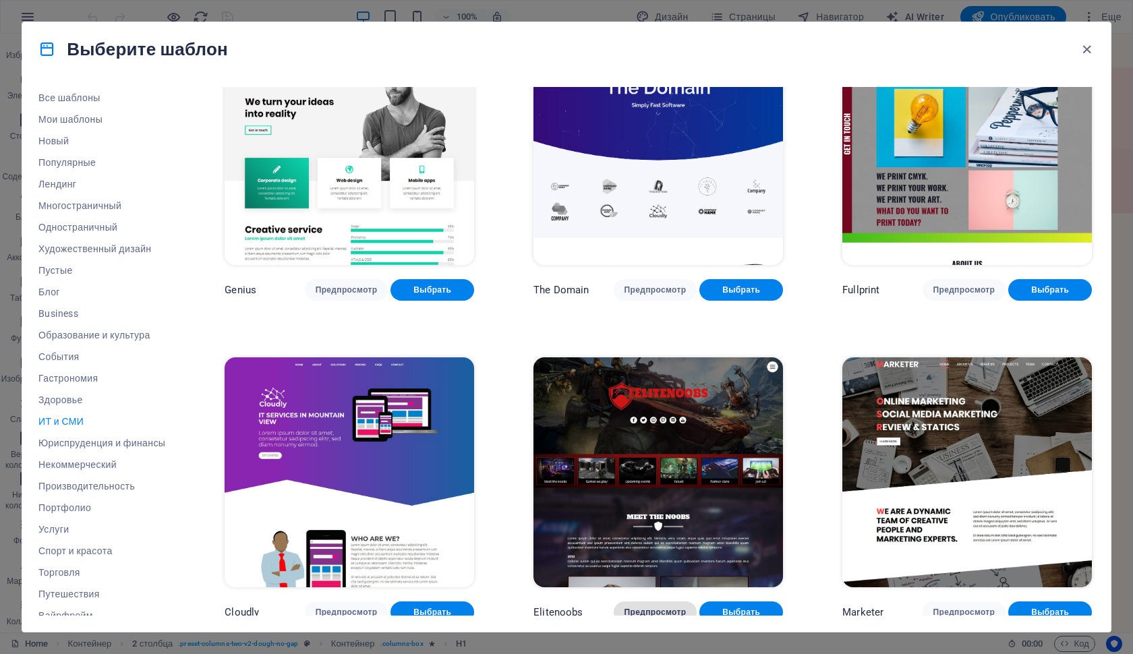
click at [674, 607] on span "Предпросмотр" at bounding box center [656, 612] width 62 height 11
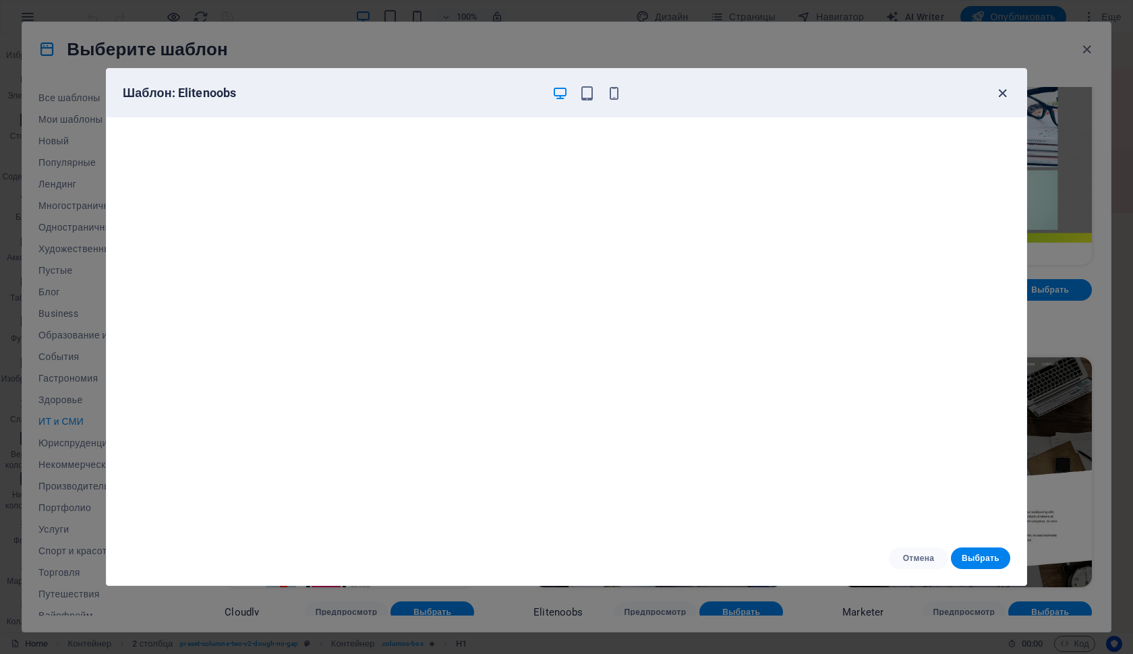
click at [1000, 96] on icon "button" at bounding box center [1003, 94] width 16 height 16
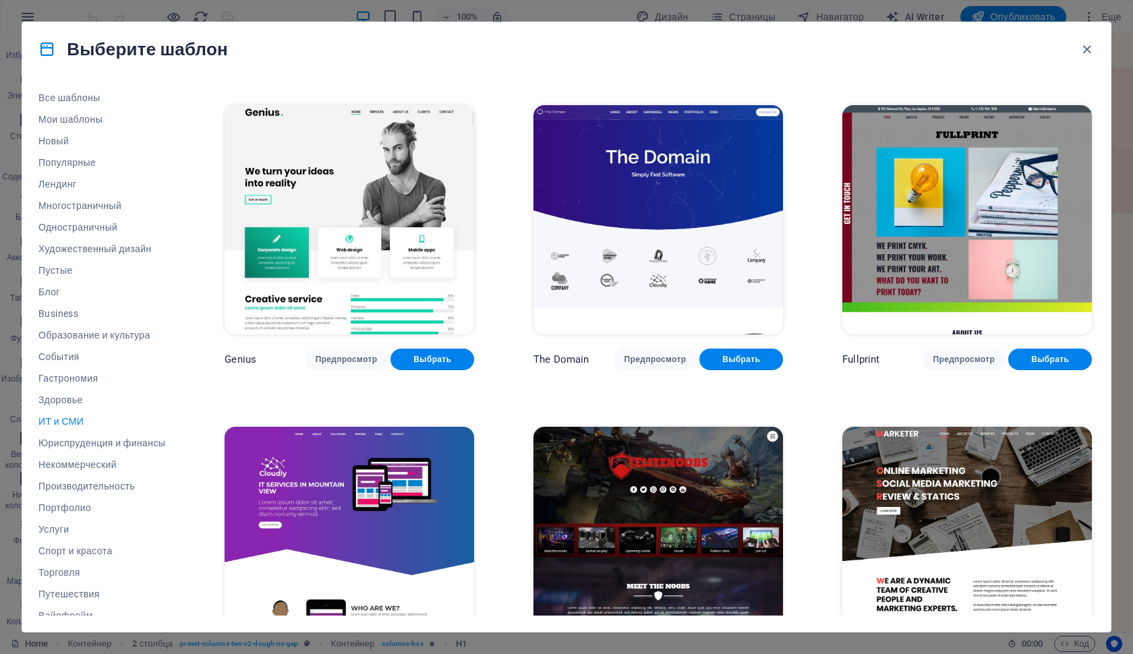
scroll to position [614, 0]
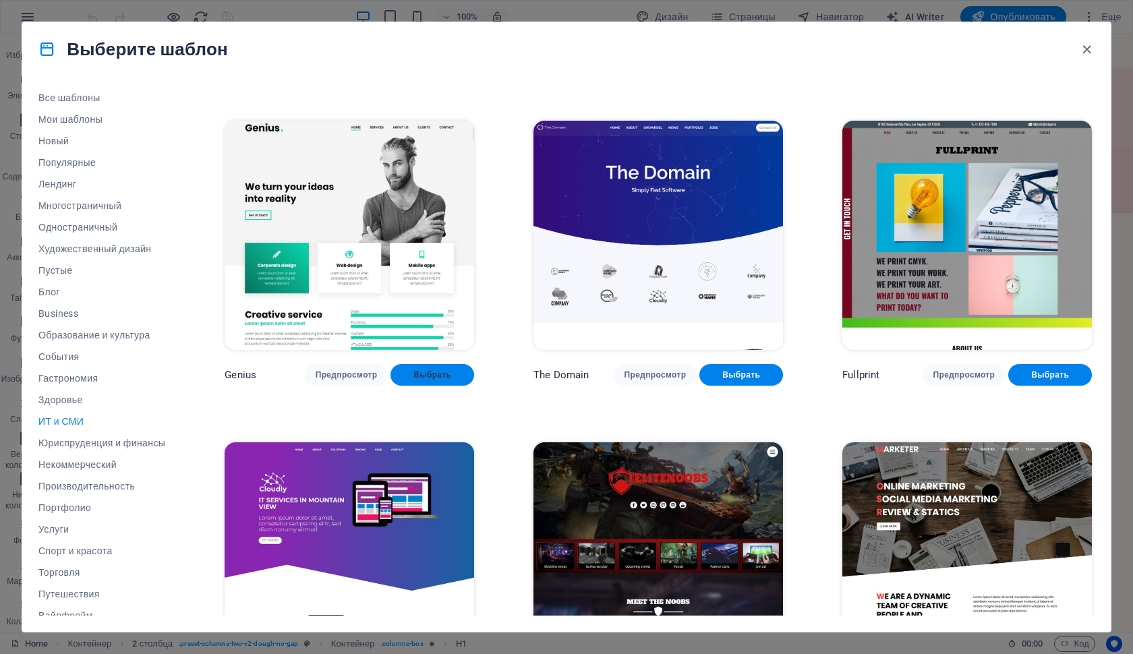
click at [432, 374] on span "Выбрать" at bounding box center [432, 375] width 62 height 11
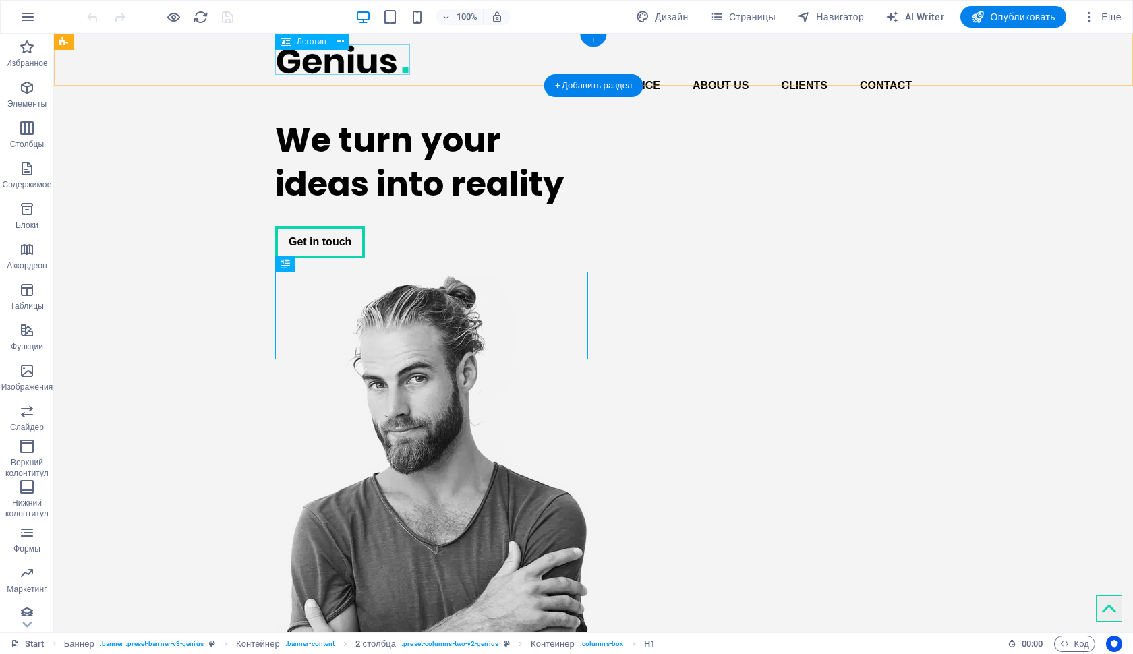
click at [348, 59] on div at bounding box center [593, 60] width 637 height 30
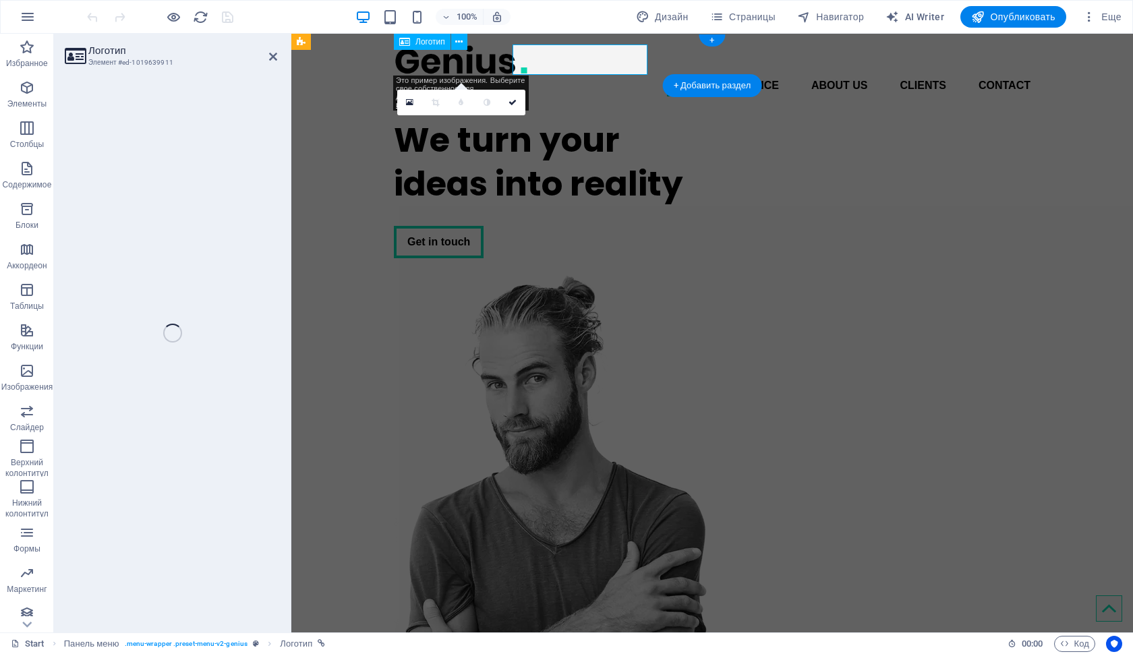
select select "px"
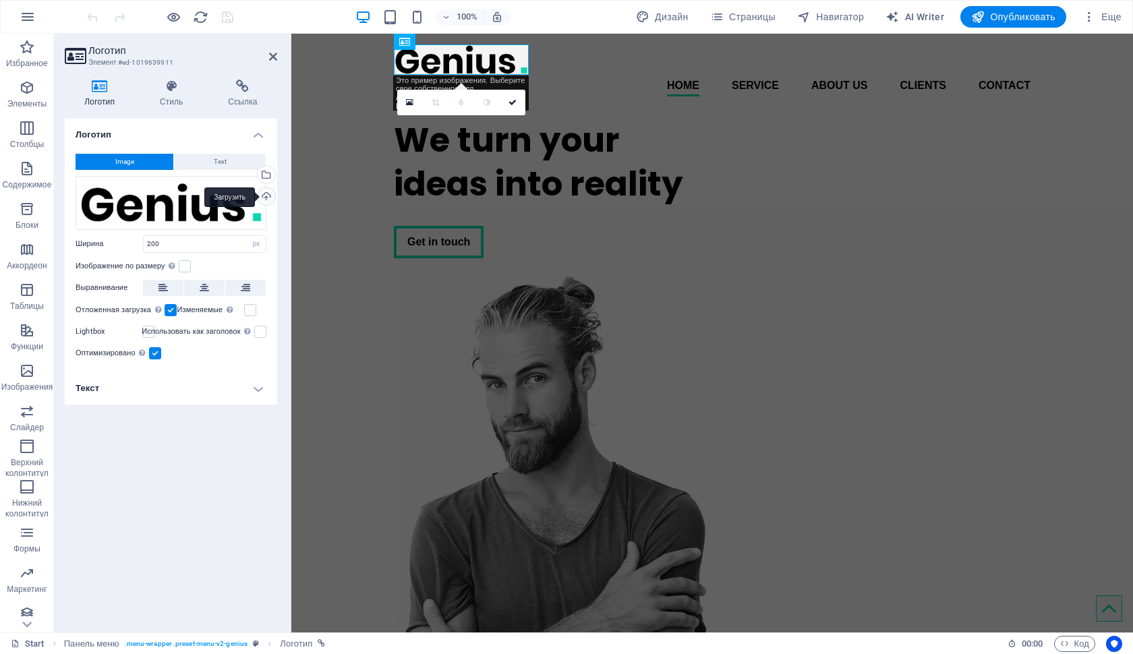
click at [267, 197] on div "Загрузить" at bounding box center [265, 198] width 20 height 20
click at [266, 175] on div "Выберите файлы из менеджера файлов или из стоковых фото либо загрузите файлы" at bounding box center [265, 176] width 20 height 20
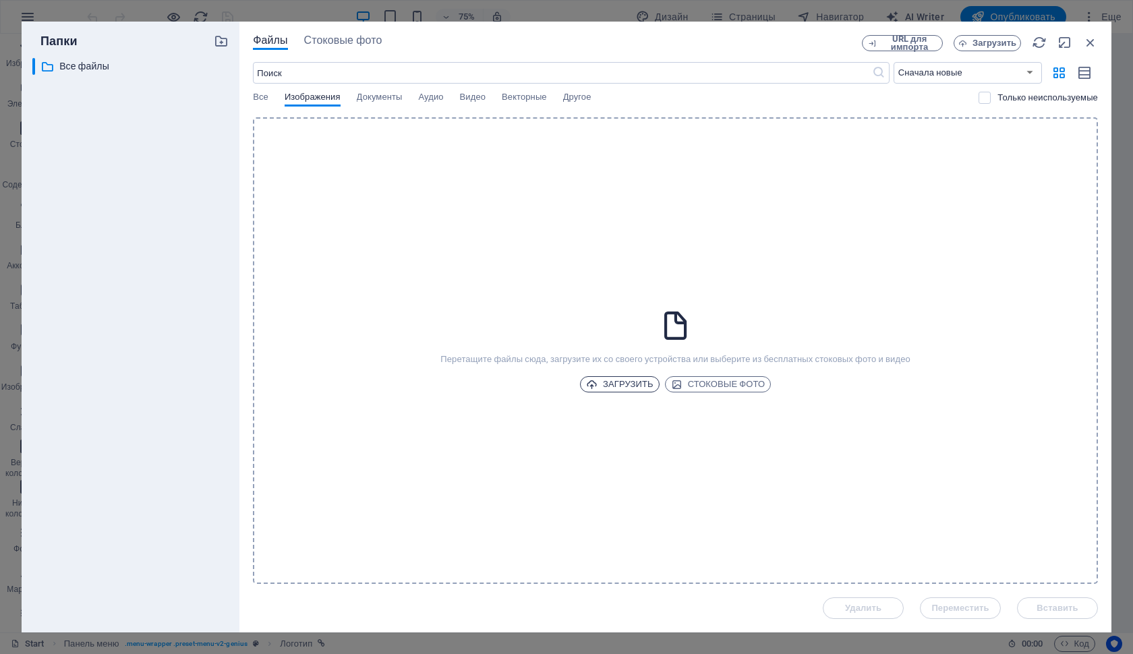
click at [601, 387] on span "Загрузить" at bounding box center [619, 384] width 67 height 16
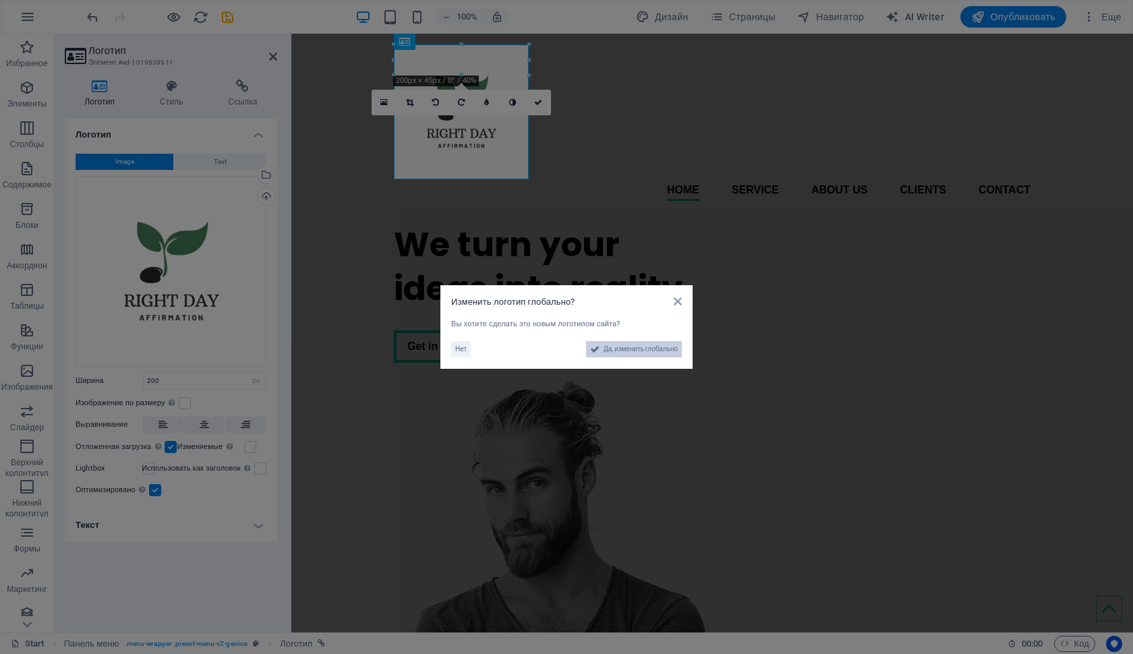
click at [629, 351] on span "Да, изменить глобально" at bounding box center [641, 349] width 74 height 16
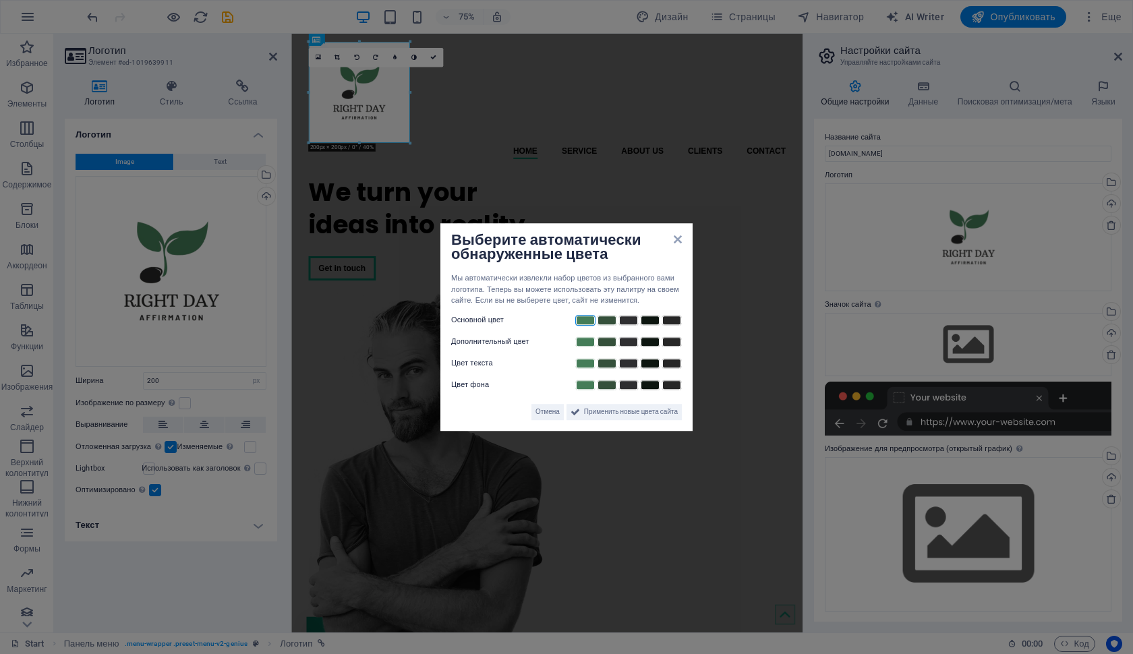
click at [582, 320] on link at bounding box center [585, 320] width 20 height 11
click at [604, 339] on link at bounding box center [607, 342] width 20 height 11
click at [626, 364] on link at bounding box center [629, 363] width 20 height 11
click at [590, 386] on link at bounding box center [585, 385] width 20 height 11
click at [627, 417] on span "Применить новые цвета сайта" at bounding box center [631, 412] width 94 height 16
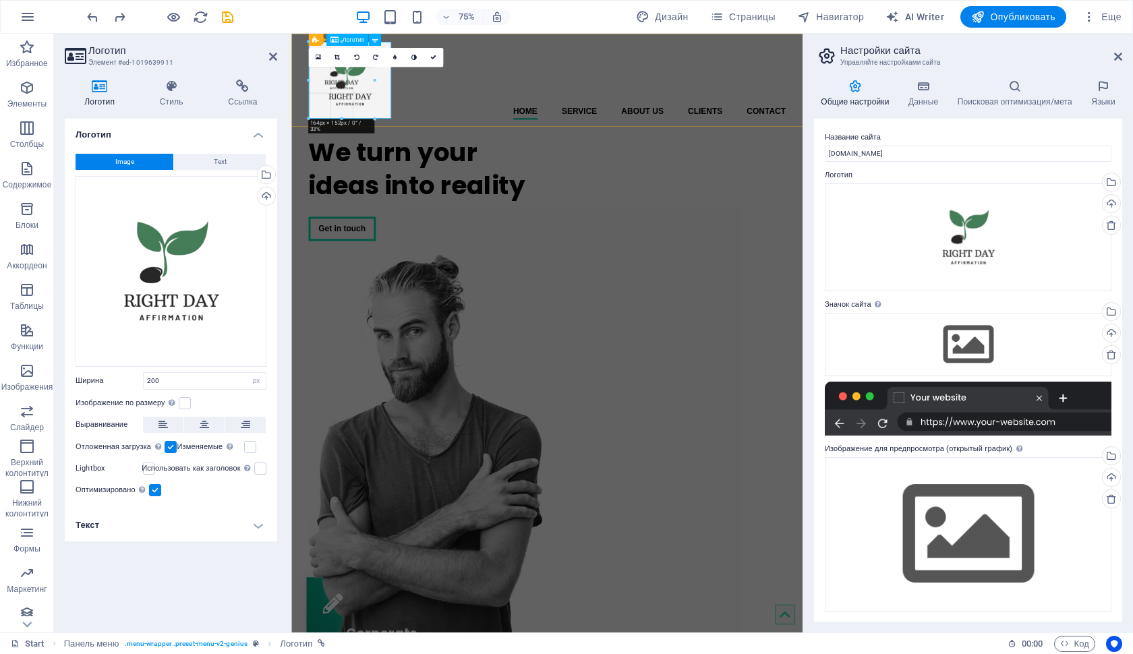
drag, startPoint x: 411, startPoint y: 144, endPoint x: 339, endPoint y: 92, distance: 88.8
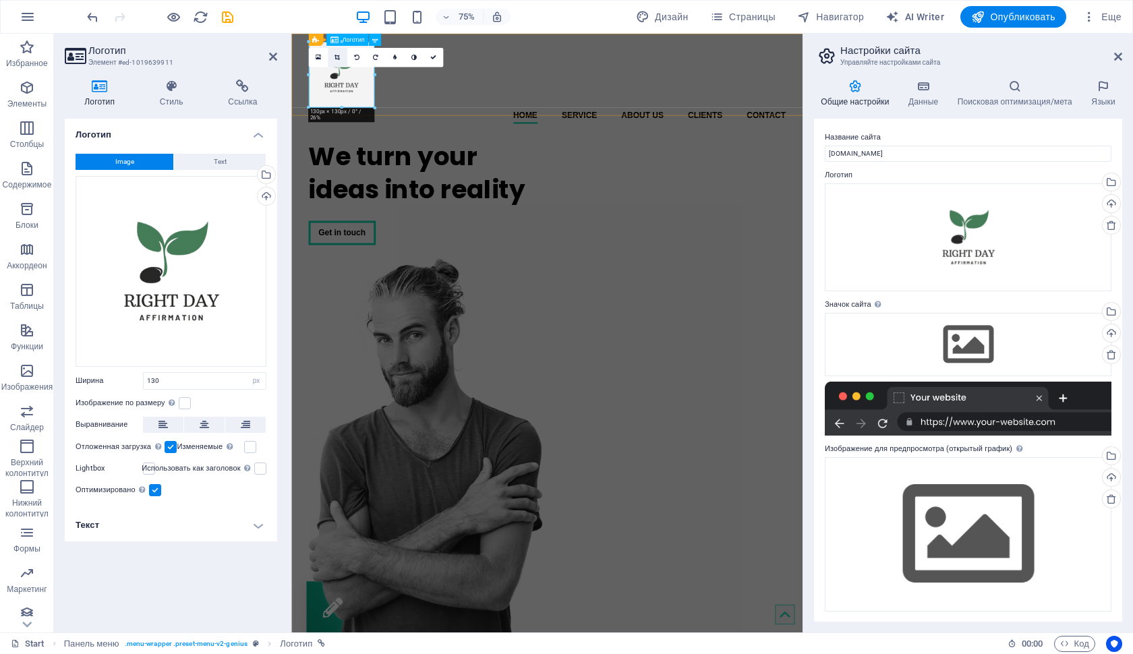
click at [335, 51] on link at bounding box center [338, 58] width 20 height 20
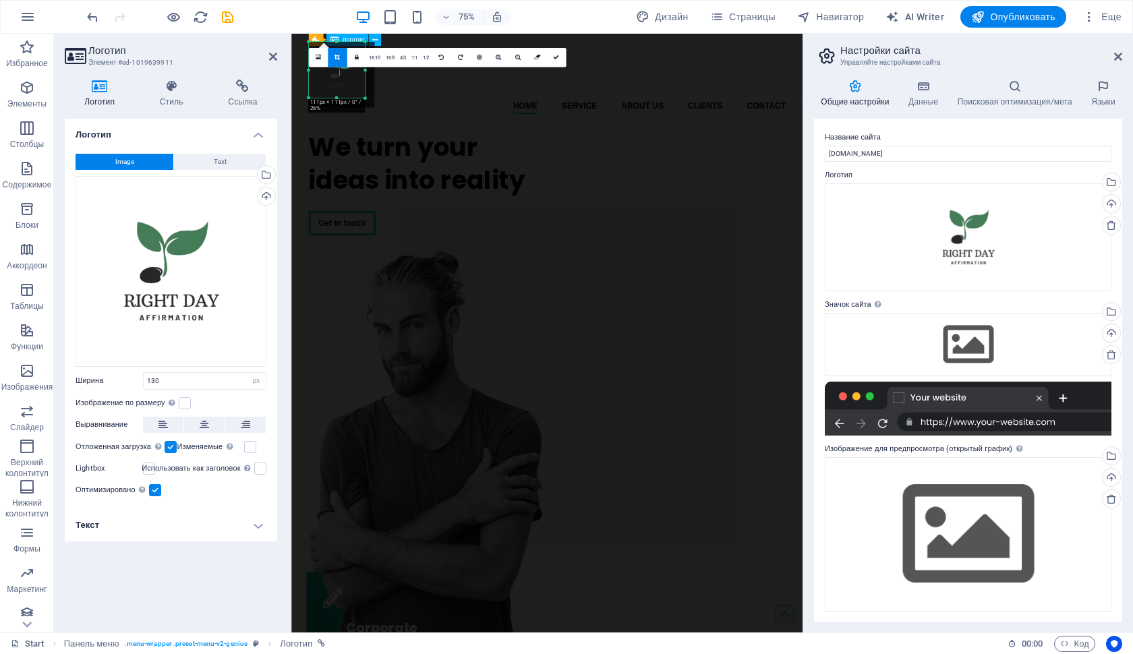
drag, startPoint x: 374, startPoint y: 108, endPoint x: 361, endPoint y: 95, distance: 18.1
click at [361, 95] on div "180 170 160 150 140 130 120 110 100 90 80 70 60 50 40 30 20 10 0 -10 -20 -30 -4…" at bounding box center [336, 70] width 56 height 56
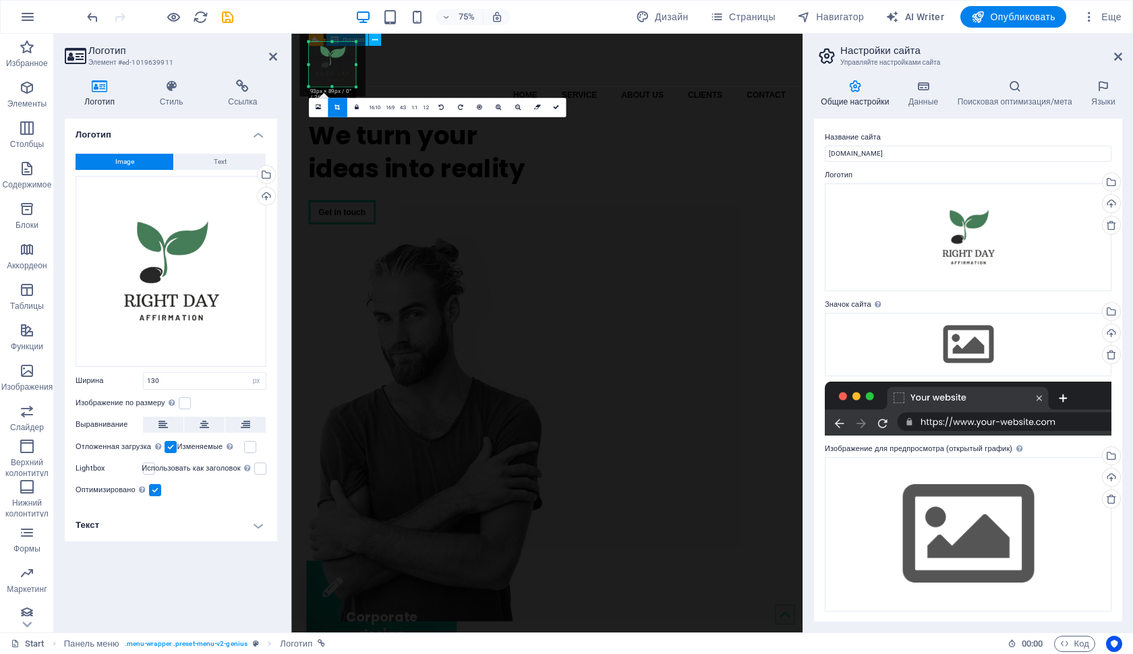
drag, startPoint x: 308, startPoint y: 42, endPoint x: 320, endPoint y: 57, distance: 19.2
click at [320, 57] on div "180 170 160 150 140 130 120 110 100 90 80 70 60 50 40 30 20 10 0 -10 -20 -30 -4…" at bounding box center [331, 64] width 47 height 45
type input "93"
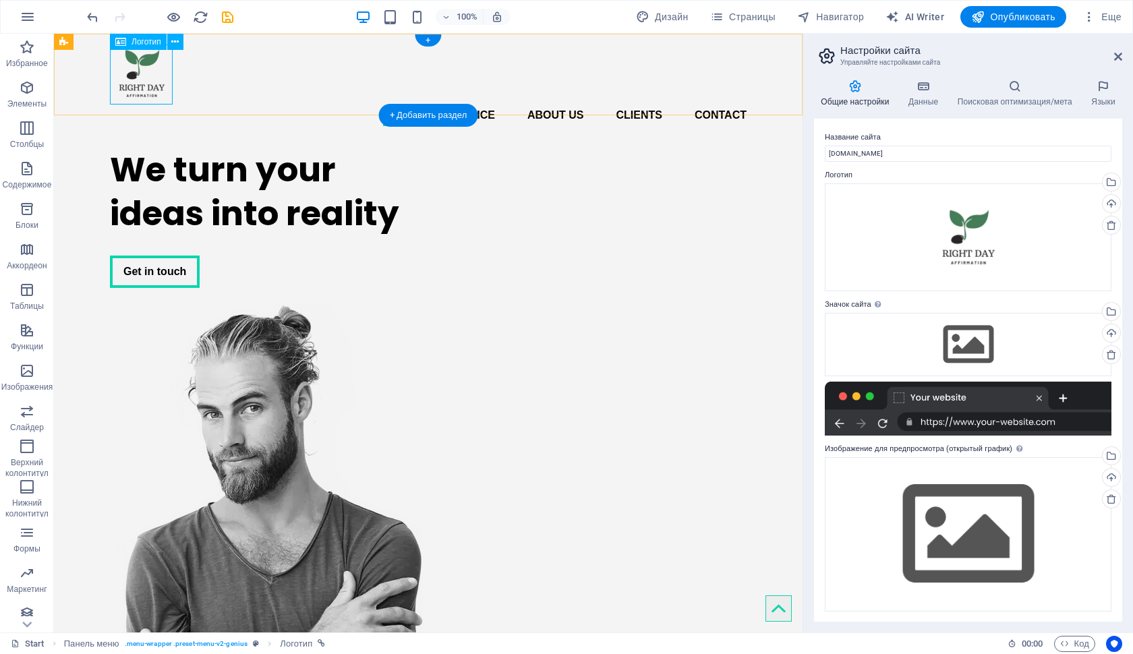
click at [132, 64] on div at bounding box center [428, 75] width 637 height 60
select select "px"
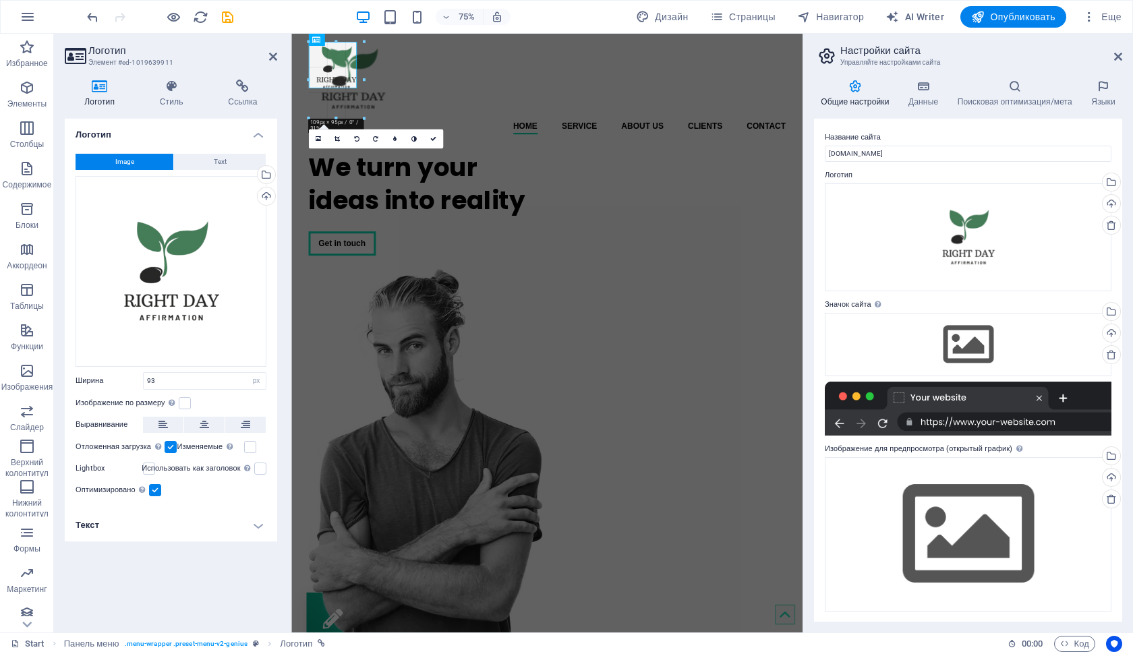
drag, startPoint x: 357, startPoint y: 88, endPoint x: 414, endPoint y: 124, distance: 67.9
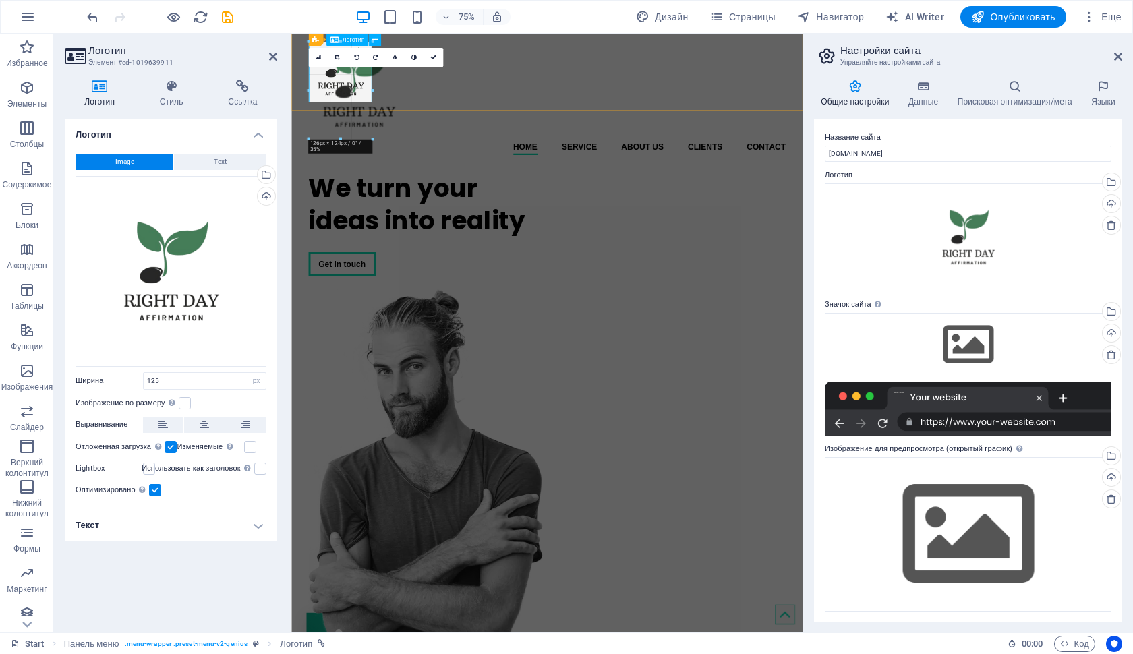
drag, startPoint x: 370, startPoint y: 101, endPoint x: 423, endPoint y: 125, distance: 58.2
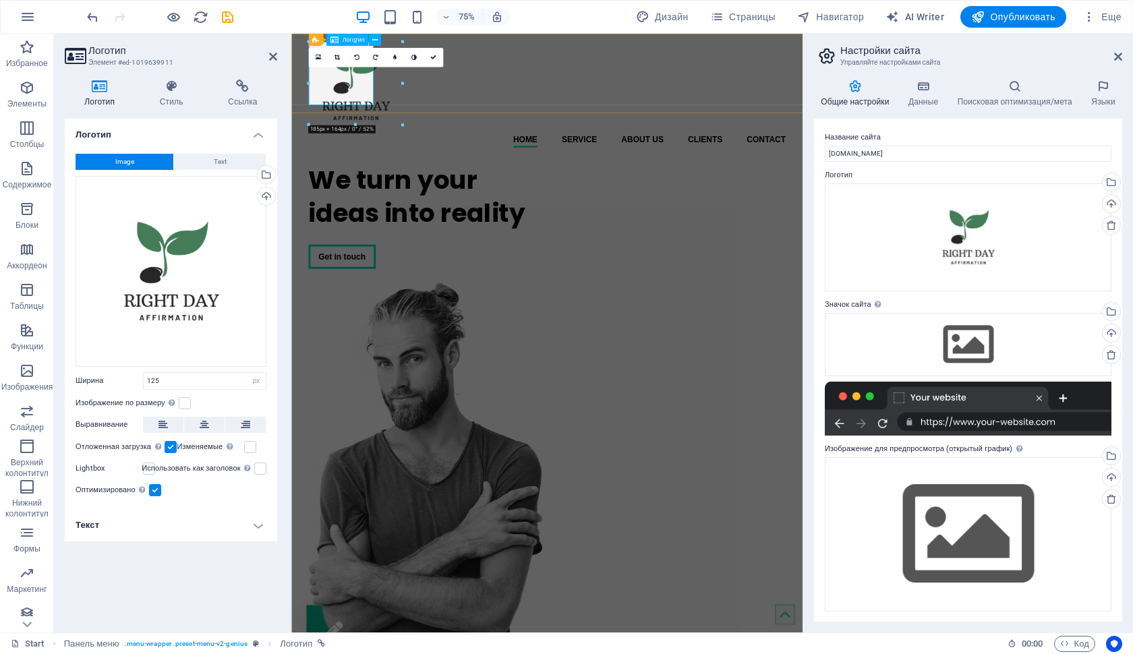
type input "185"
click at [433, 57] on icon at bounding box center [433, 58] width 6 height 6
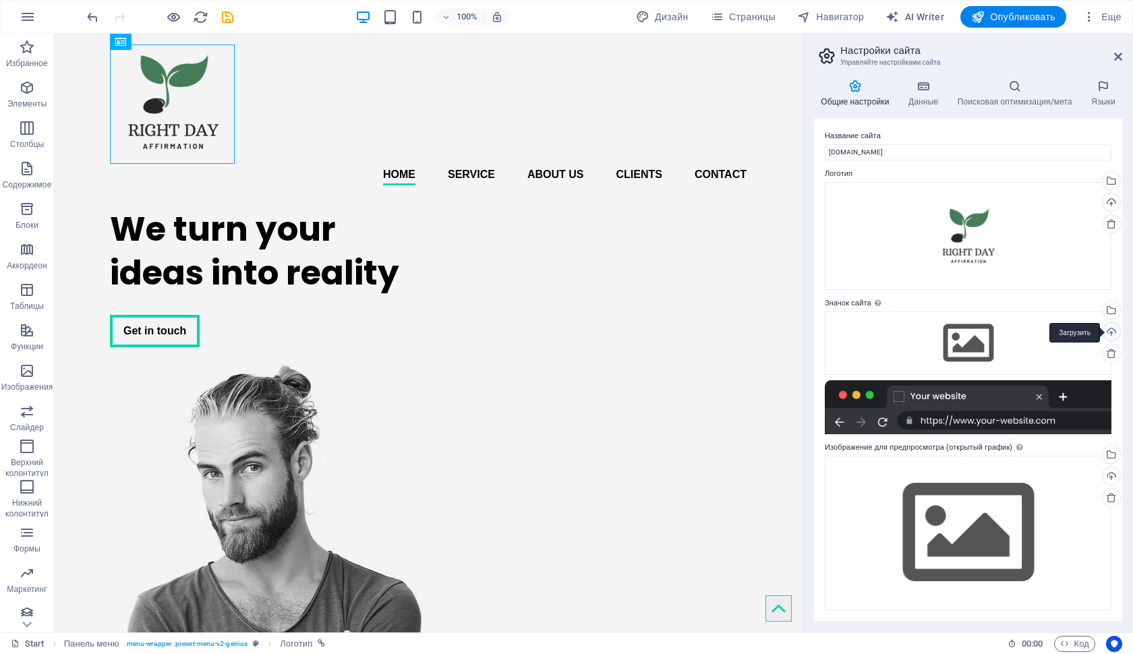
scroll to position [1, 0]
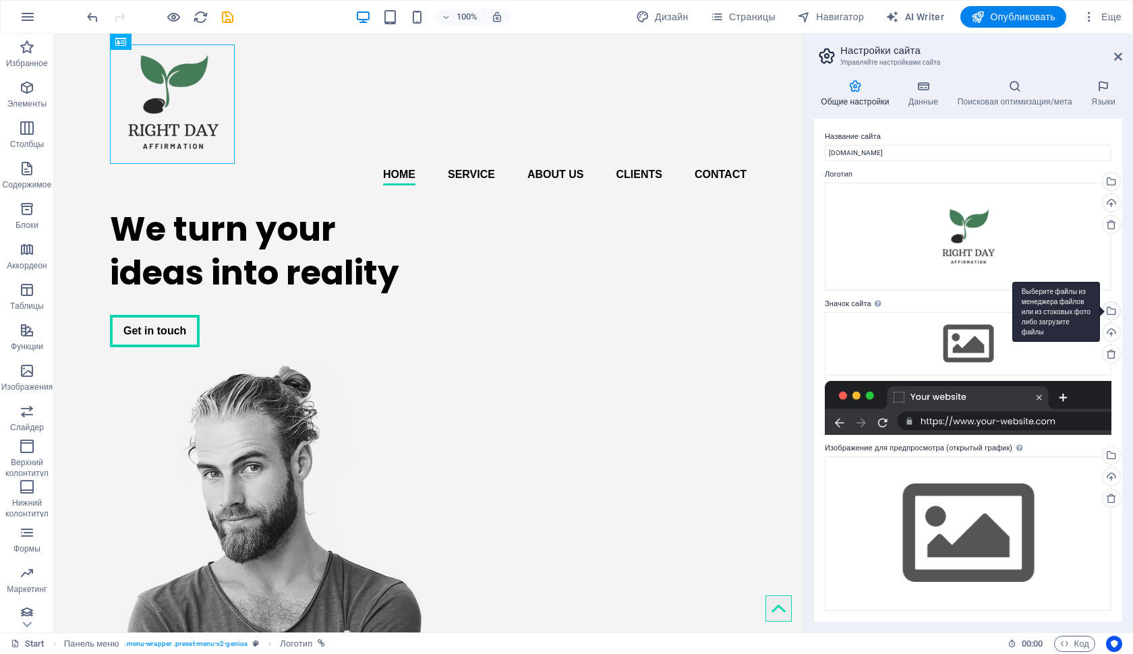
click at [1110, 315] on div "Выберите файлы из менеджера файлов или из стоковых фото либо загрузите файлы" at bounding box center [1110, 312] width 20 height 20
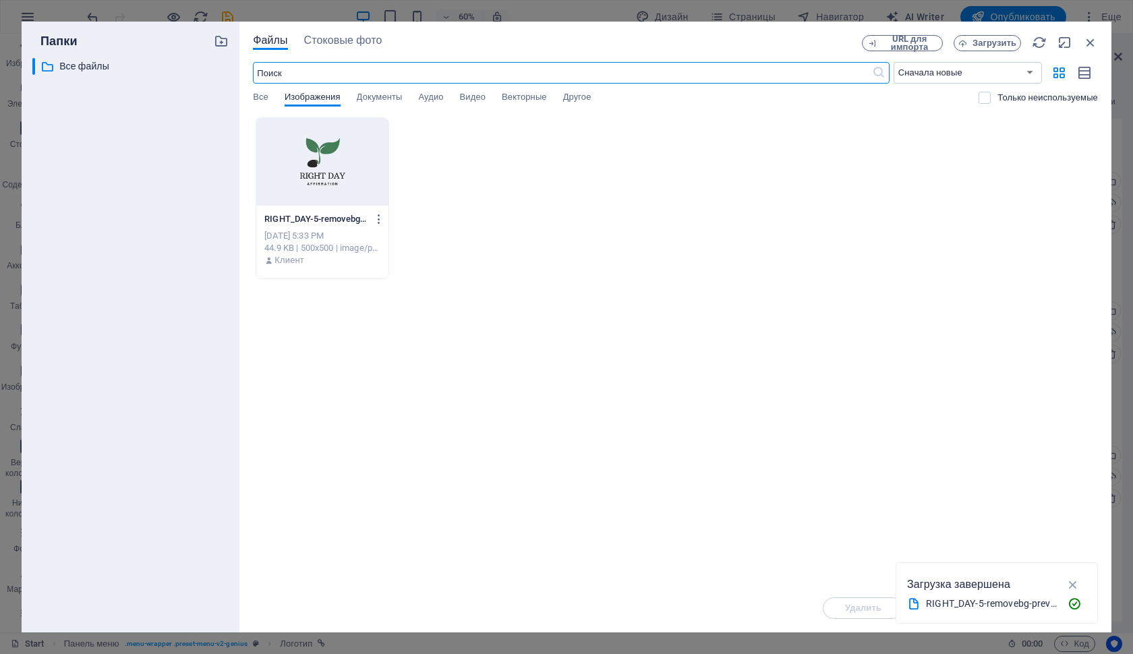
click at [365, 182] on div at bounding box center [322, 162] width 132 height 88
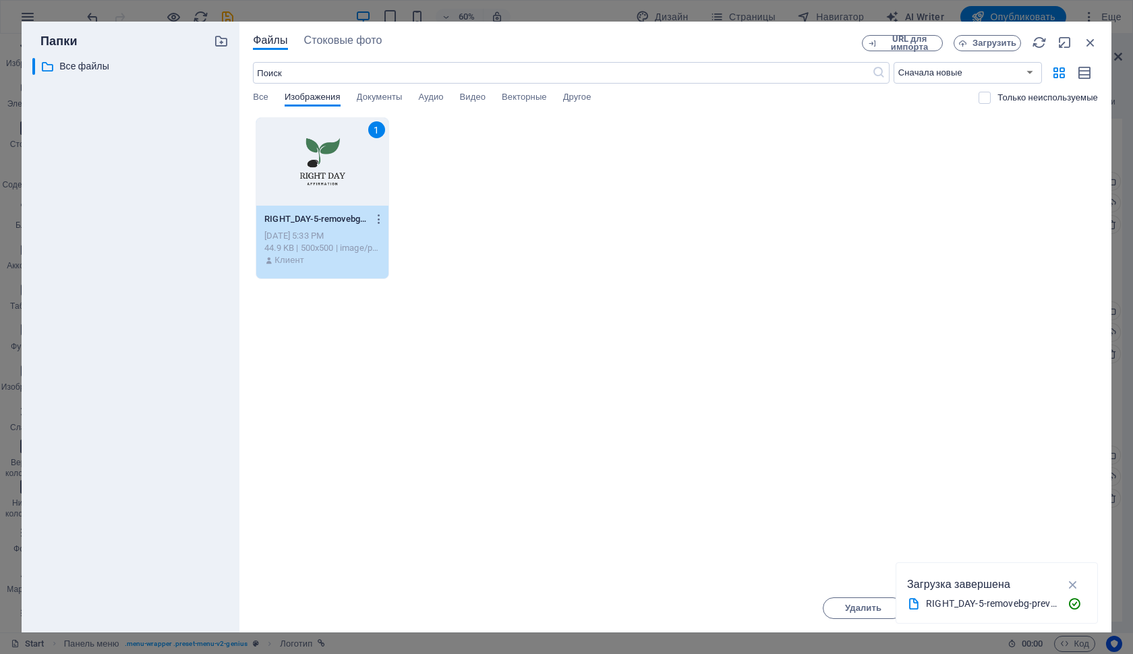
click at [365, 182] on div "1" at bounding box center [322, 162] width 132 height 88
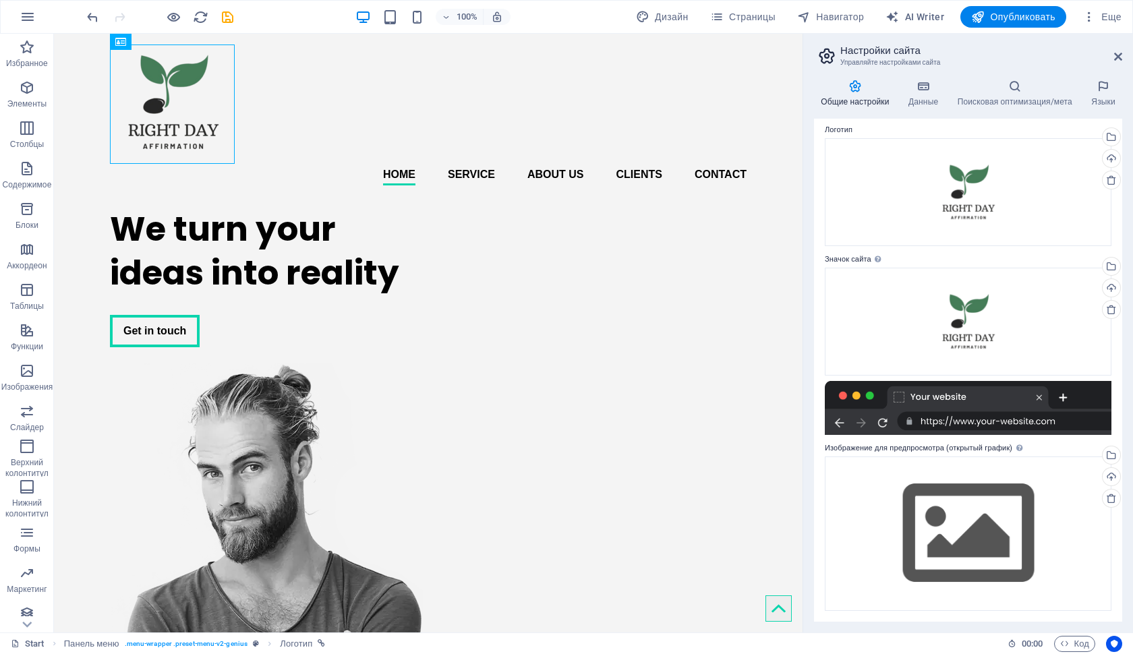
scroll to position [45, 0]
click at [1100, 454] on div "Выберите файлы из менеджера файлов или из стоковых фото либо загрузите файлы" at bounding box center [1056, 457] width 88 height 61
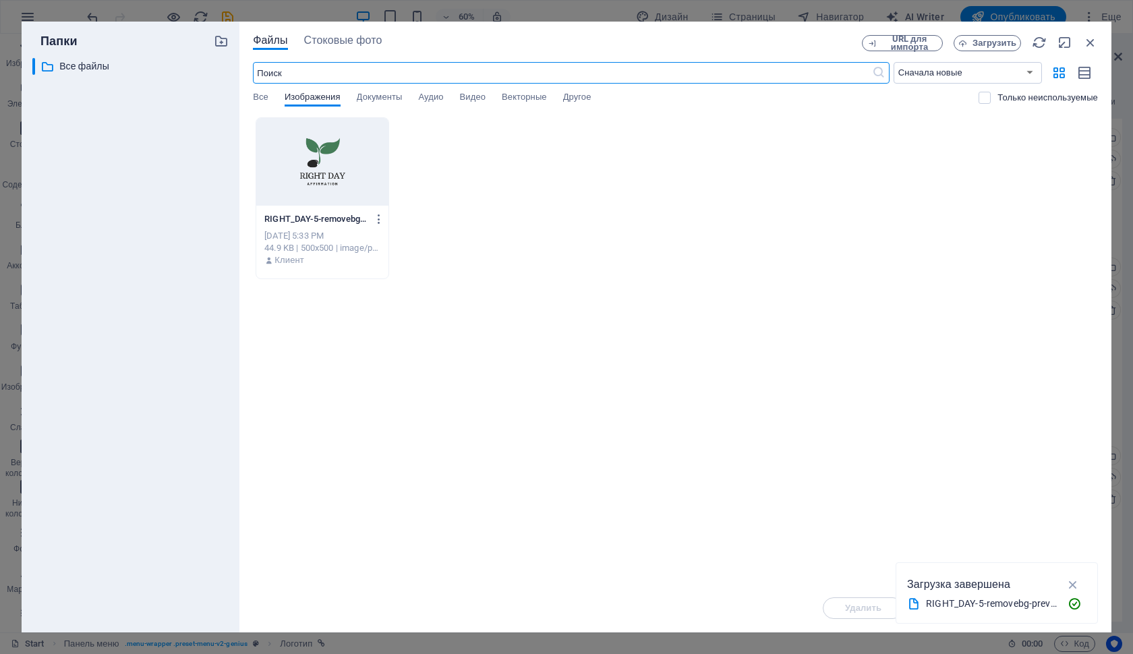
click at [325, 173] on div at bounding box center [322, 162] width 132 height 88
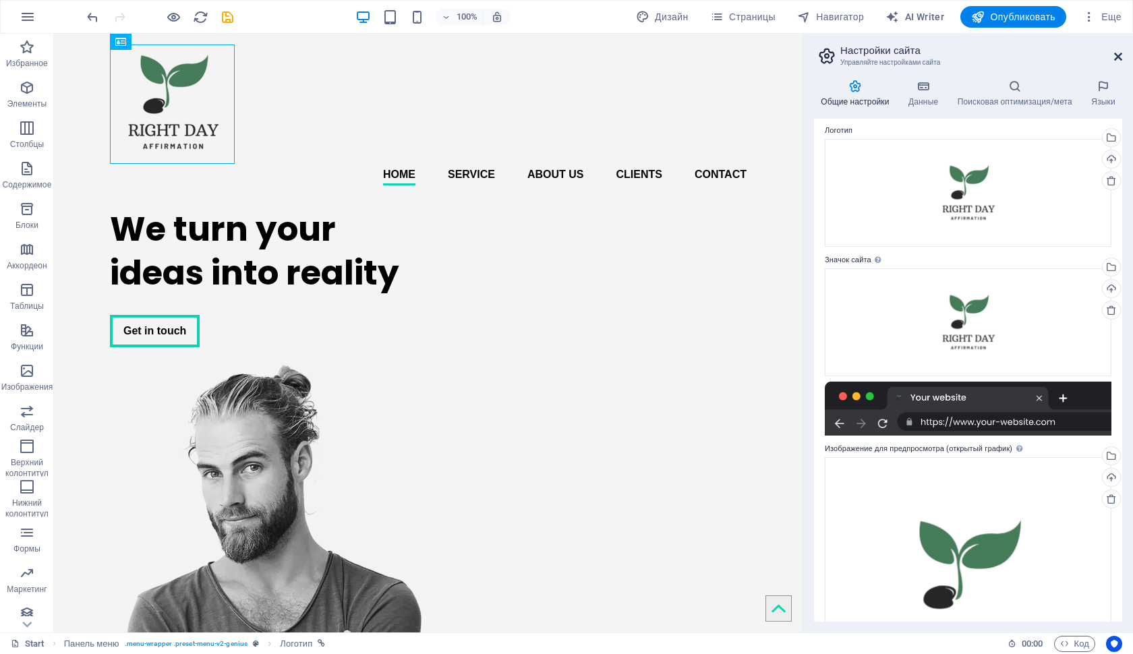
click at [1118, 55] on icon at bounding box center [1118, 56] width 8 height 11
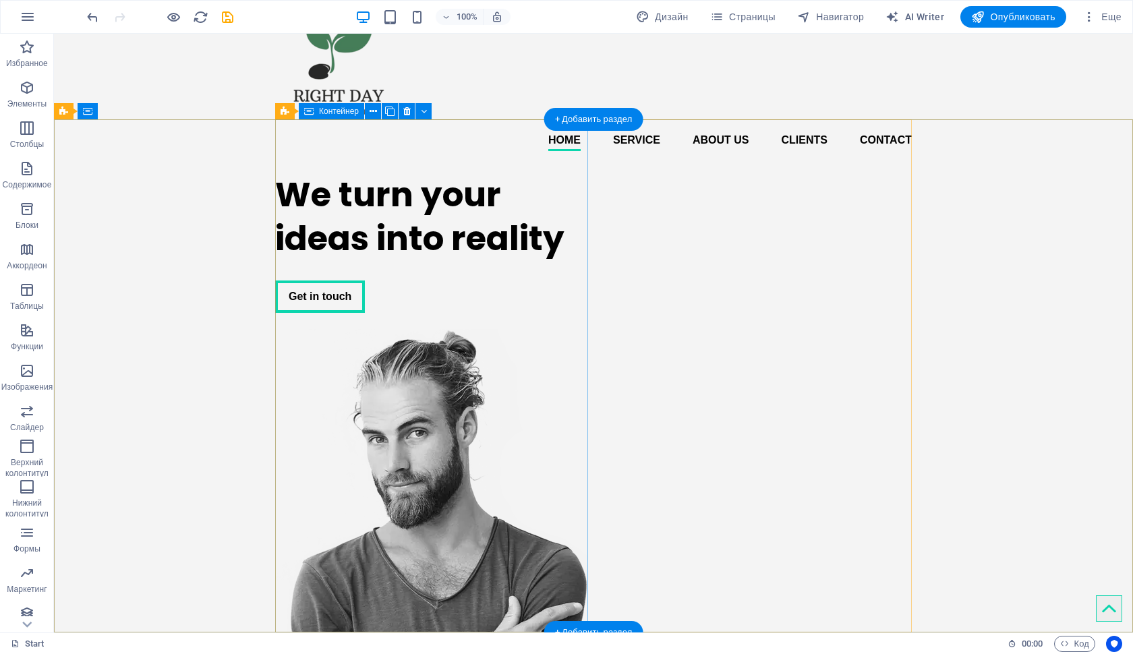
scroll to position [60, 0]
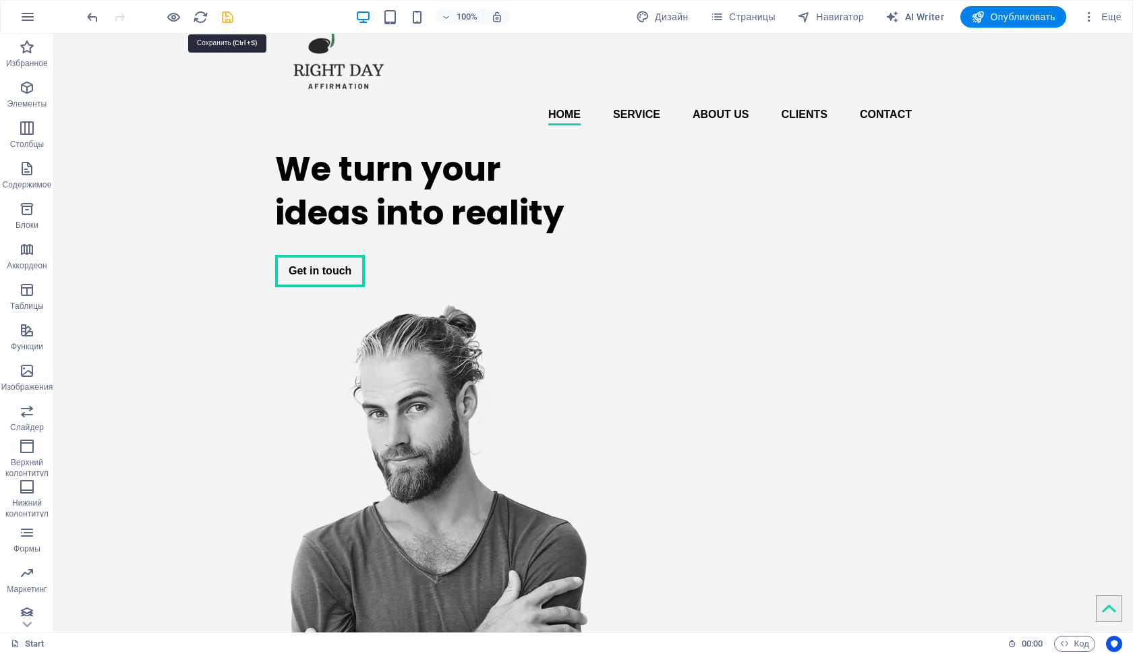
click at [226, 20] on icon "save" at bounding box center [228, 17] width 16 height 16
checkbox input "false"
